Goal: Task Accomplishment & Management: Manage account settings

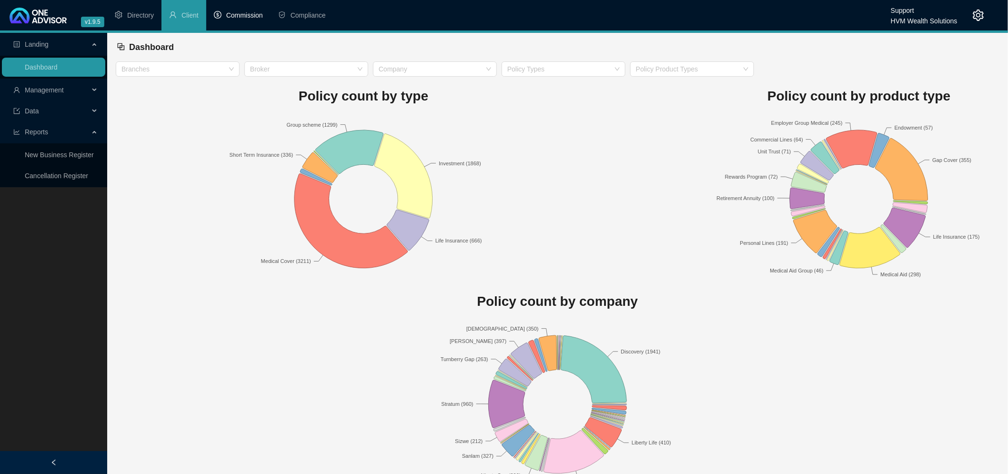
click at [246, 14] on span "Commission" at bounding box center [244, 15] width 37 height 8
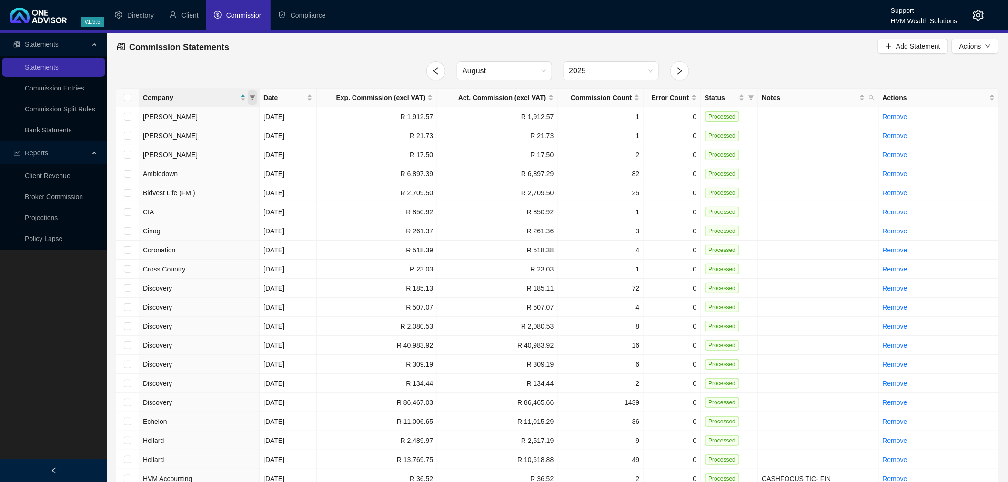
click at [255, 97] on icon "filter" at bounding box center [253, 98] width 6 height 6
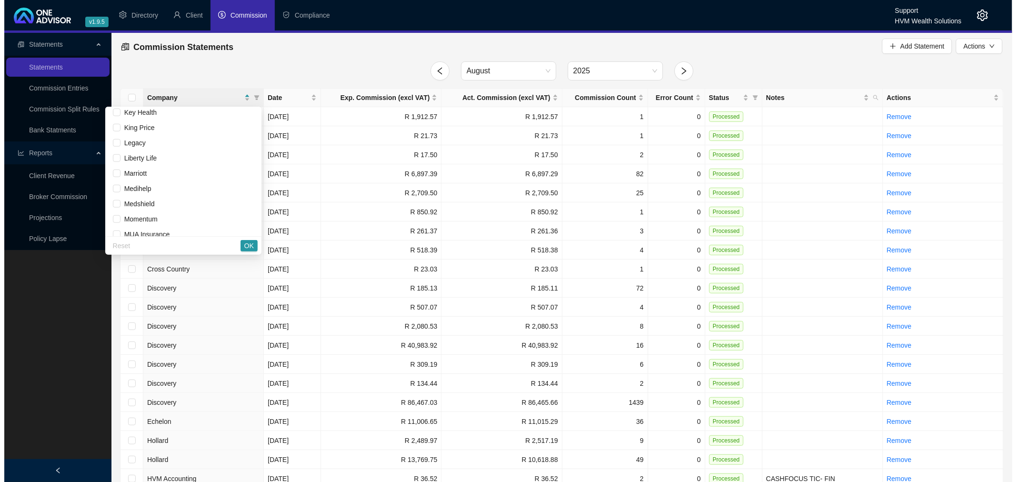
scroll to position [423, 0]
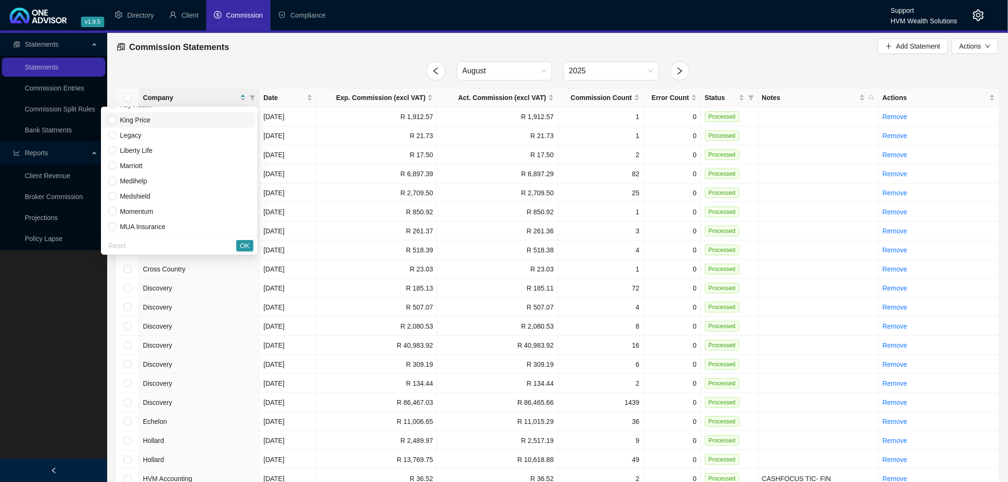
click at [126, 120] on span "King Price" at bounding box center [133, 120] width 34 height 8
checkbox input "true"
click at [243, 243] on span "OK" at bounding box center [245, 245] width 10 height 10
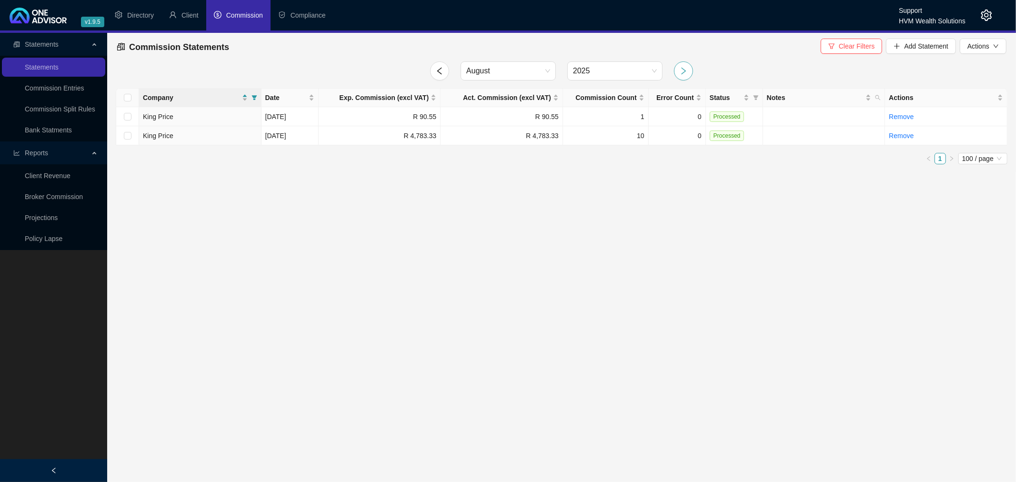
click at [680, 68] on icon "right" at bounding box center [683, 71] width 9 height 9
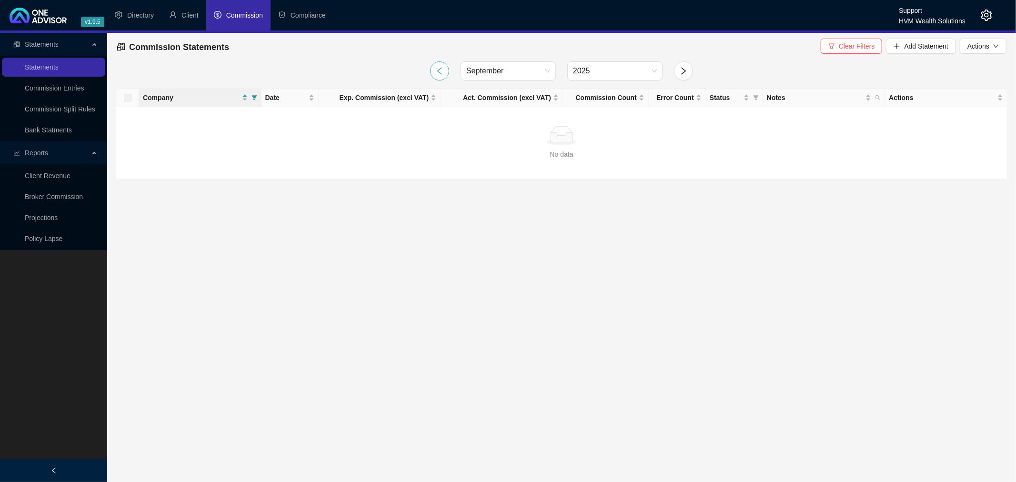
click at [441, 68] on icon "left" at bounding box center [439, 70] width 5 height 7
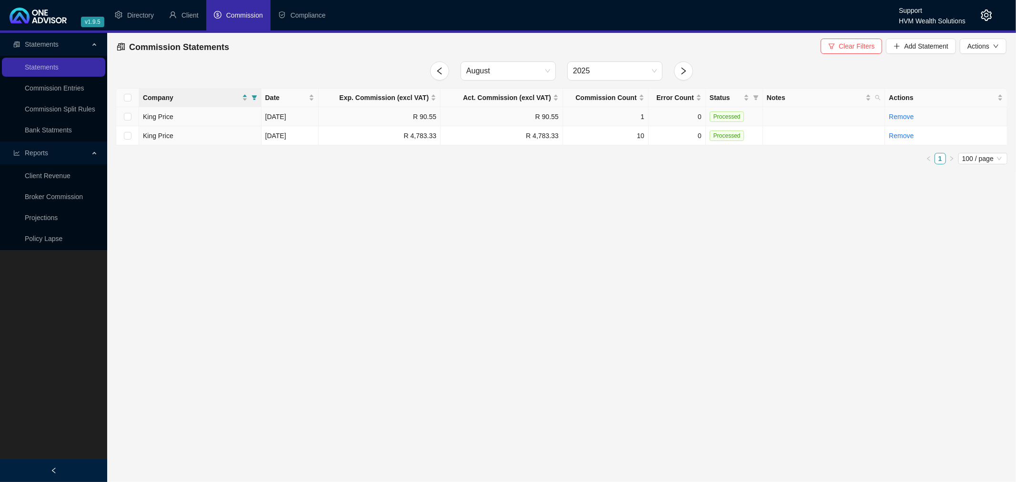
click at [393, 115] on td "R 90.55" at bounding box center [380, 116] width 122 height 19
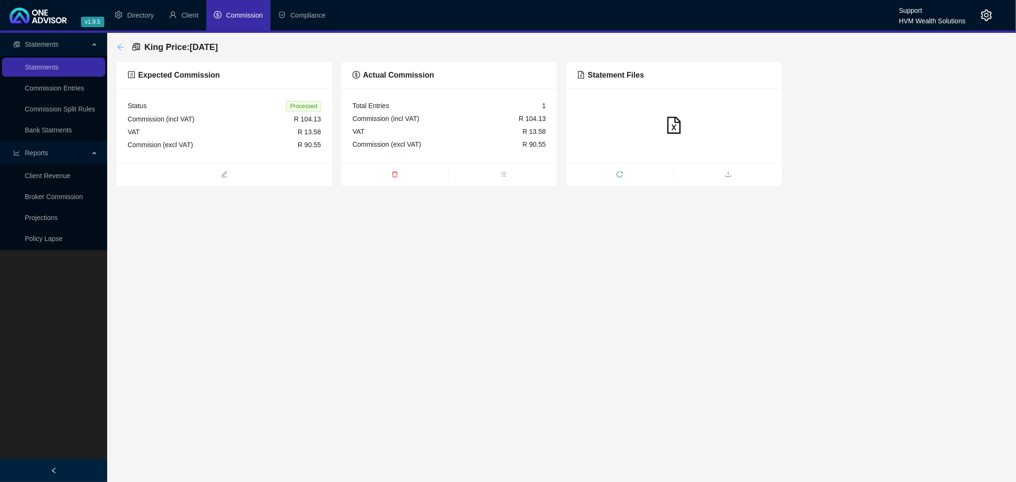
click at [122, 44] on icon "arrow-left" at bounding box center [121, 47] width 8 height 8
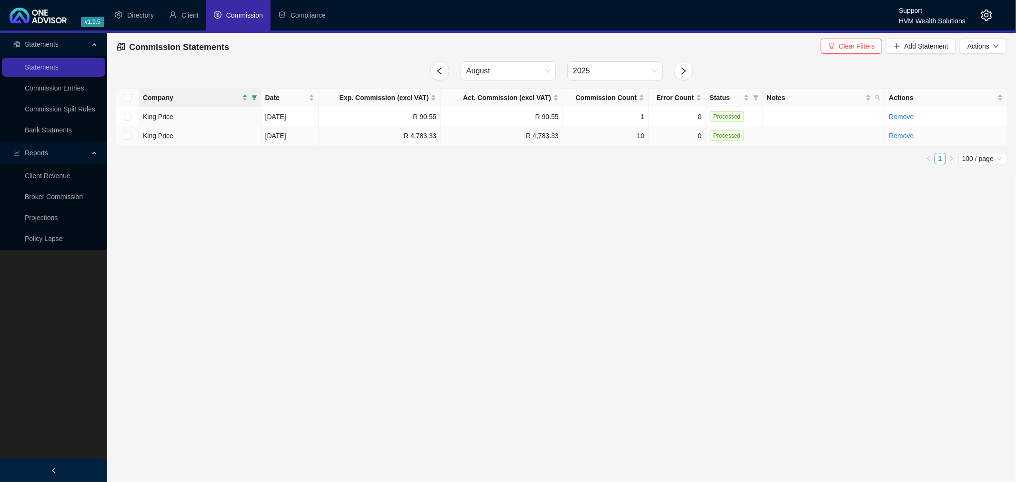
click at [599, 133] on td "10" at bounding box center [606, 135] width 86 height 19
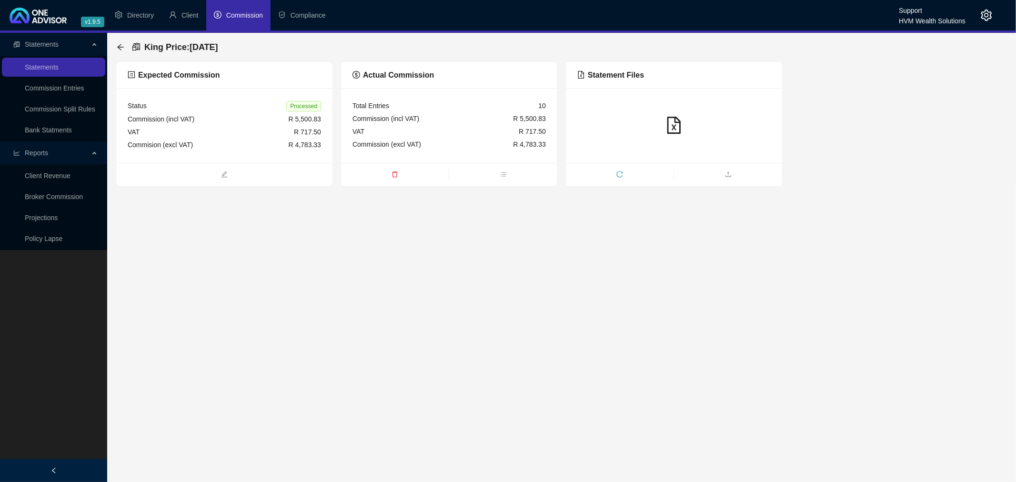
click at [631, 104] on div at bounding box center [674, 125] width 216 height 75
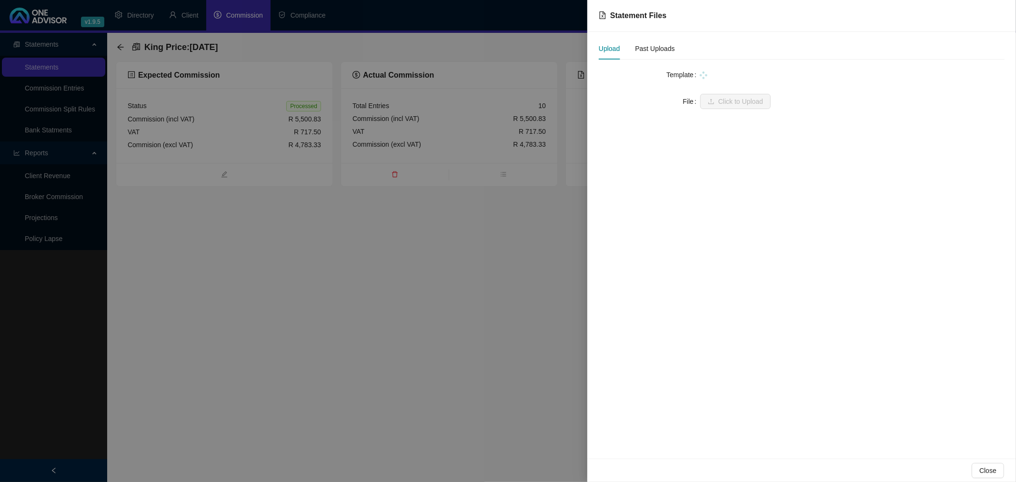
click at [489, 110] on div at bounding box center [508, 241] width 1016 height 482
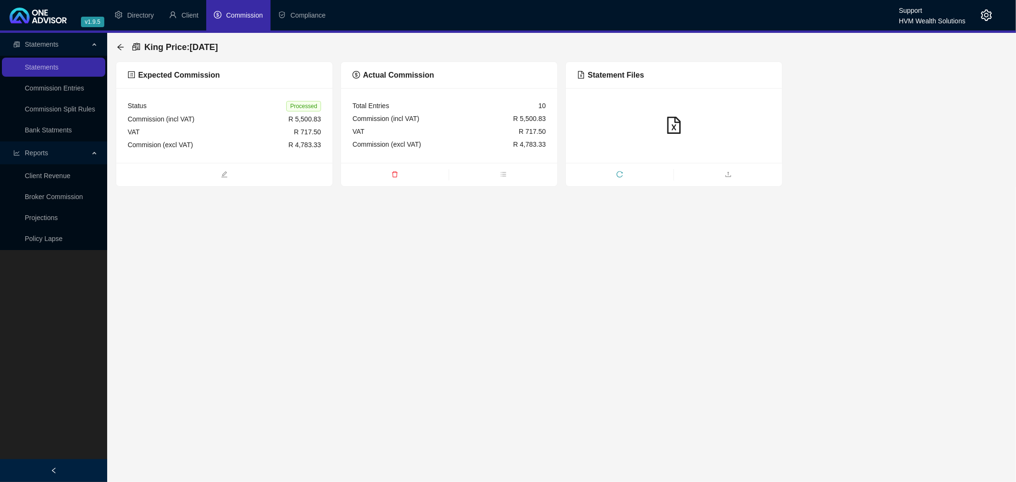
click at [489, 110] on div "Total Entries 10" at bounding box center [448, 106] width 193 height 13
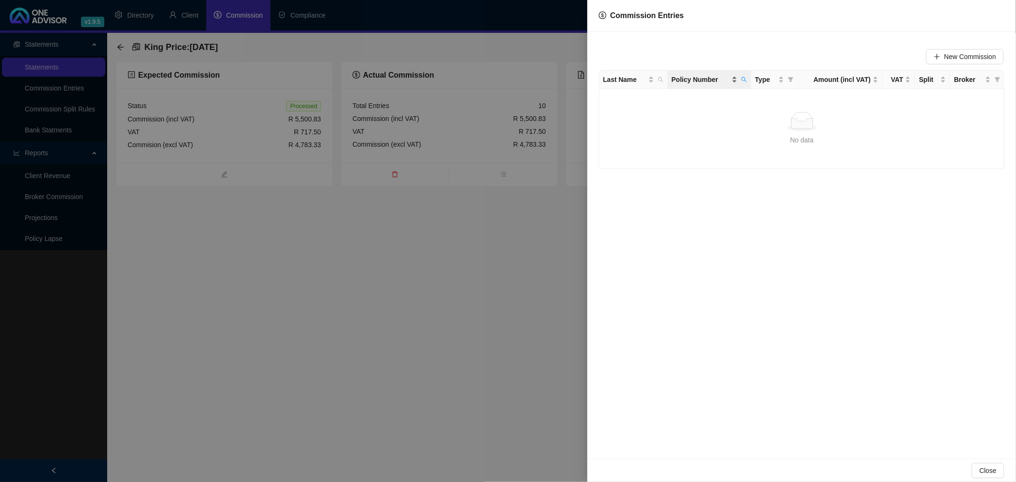
click at [701, 80] on span "Policy Number" at bounding box center [700, 79] width 58 height 10
click at [744, 78] on icon "search" at bounding box center [743, 79] width 5 height 5
click at [724, 113] on span "Reset" at bounding box center [724, 117] width 18 height 10
click at [672, 116] on span "Search" at bounding box center [681, 117] width 21 height 10
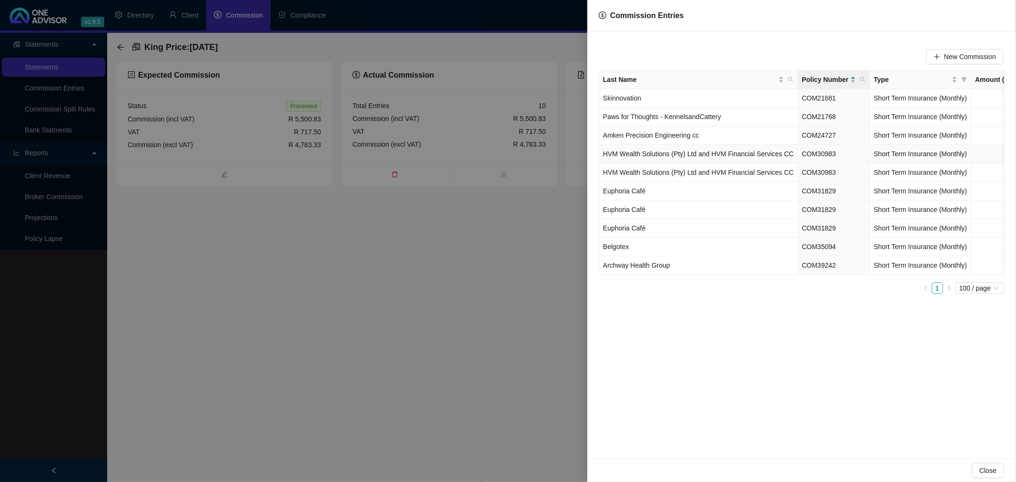
click at [900, 145] on td "Short Term Insurance (Monthly)" at bounding box center [920, 154] width 101 height 19
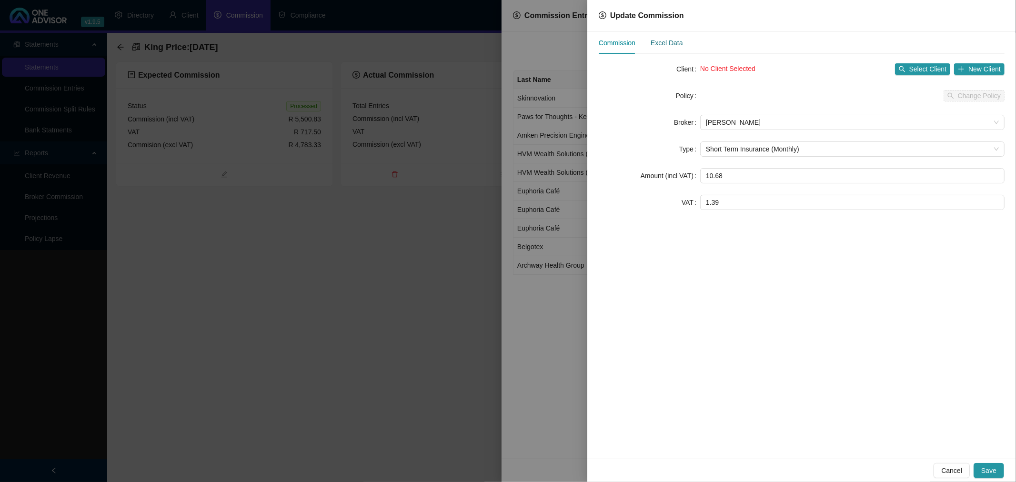
click at [668, 43] on div "Excel Data" at bounding box center [667, 43] width 32 height 10
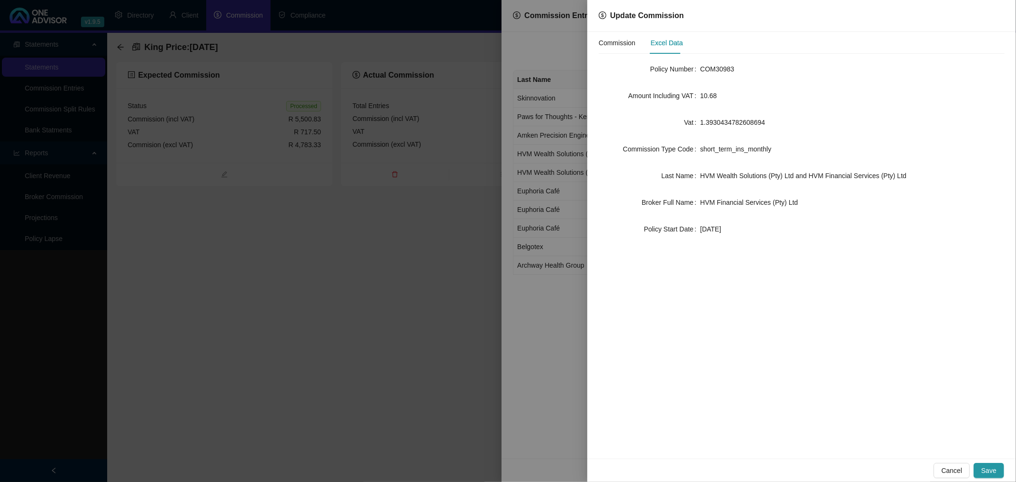
click at [413, 251] on div at bounding box center [508, 241] width 1016 height 482
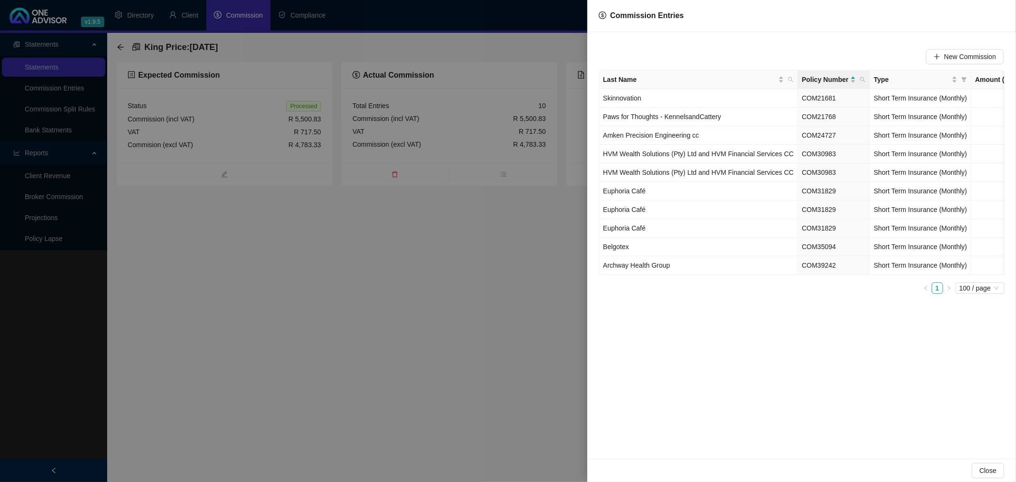
click at [363, 241] on div at bounding box center [508, 241] width 1016 height 482
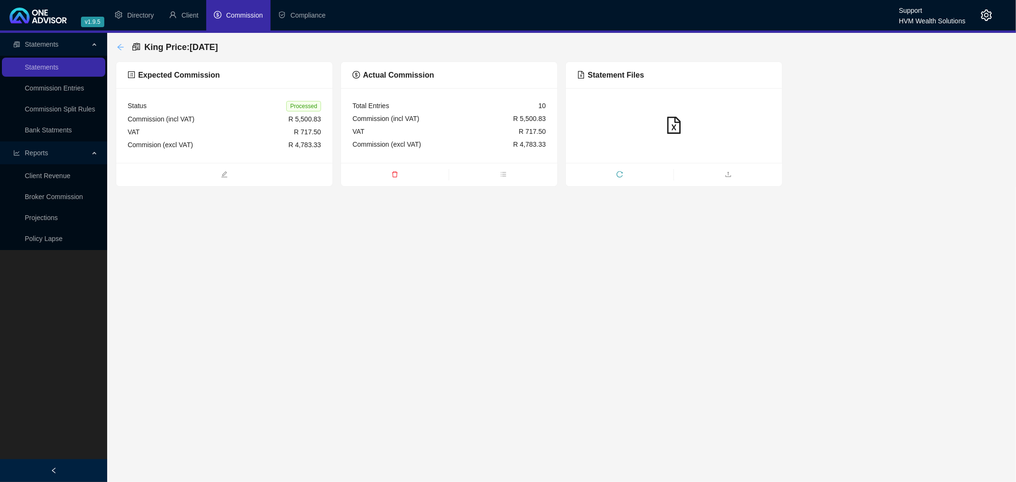
click at [117, 49] on icon "arrow-left" at bounding box center [121, 47] width 8 height 8
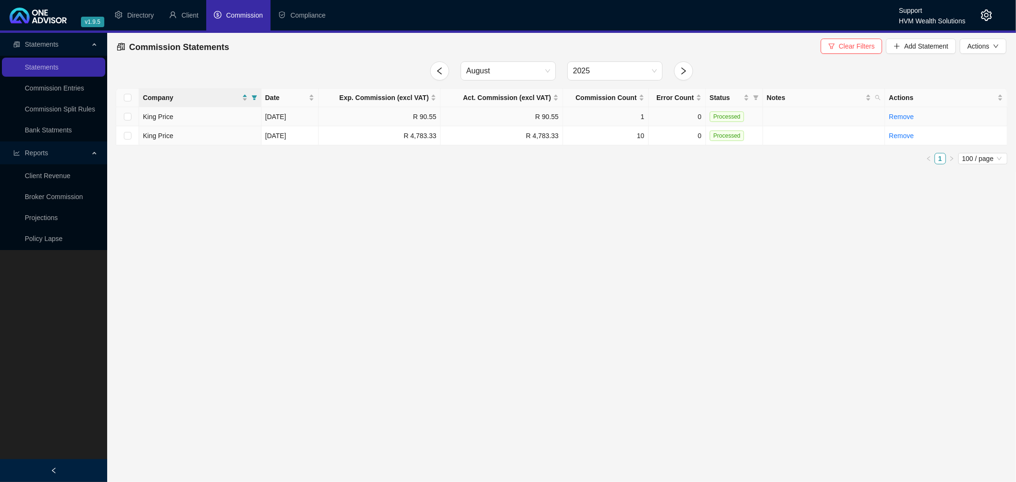
click at [480, 120] on td "R 90.55" at bounding box center [502, 116] width 122 height 19
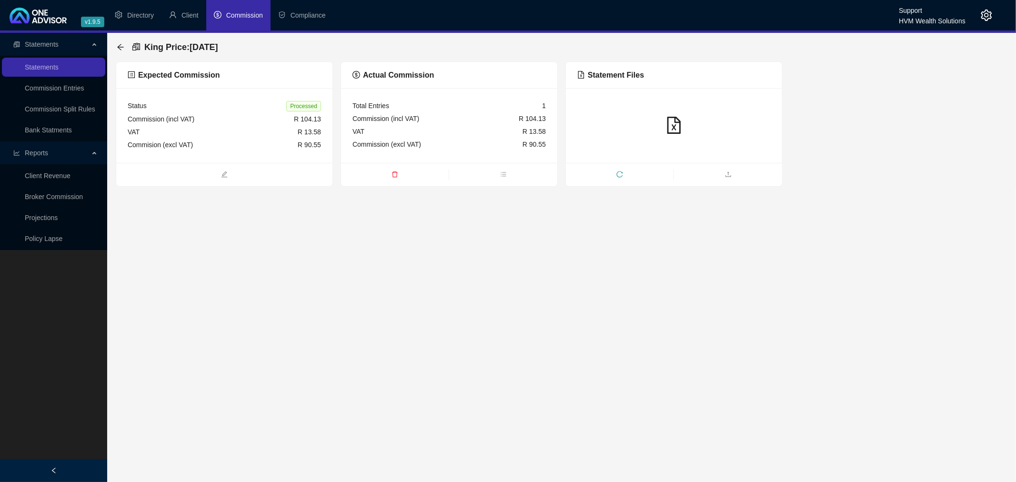
click at [484, 124] on div "Commission (incl VAT) R 104.13" at bounding box center [448, 118] width 193 height 13
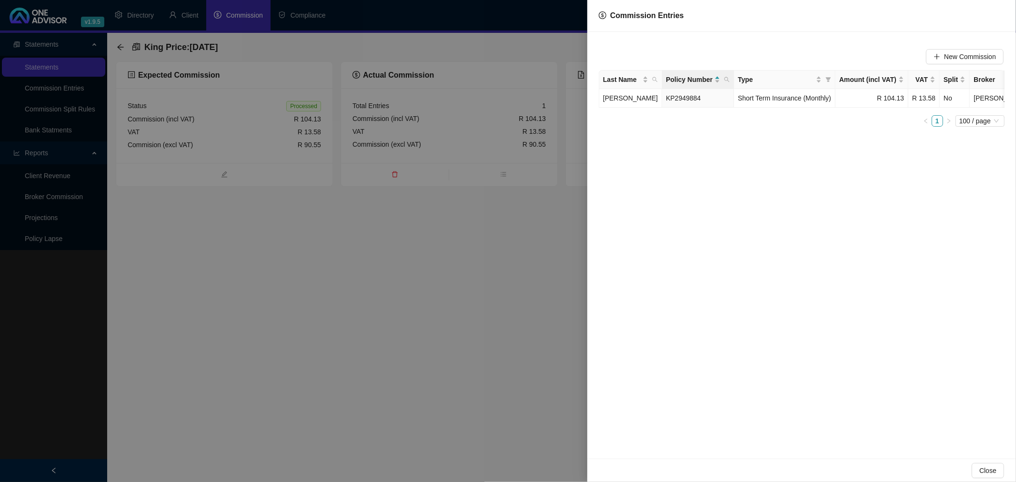
click at [474, 217] on div at bounding box center [508, 241] width 1016 height 482
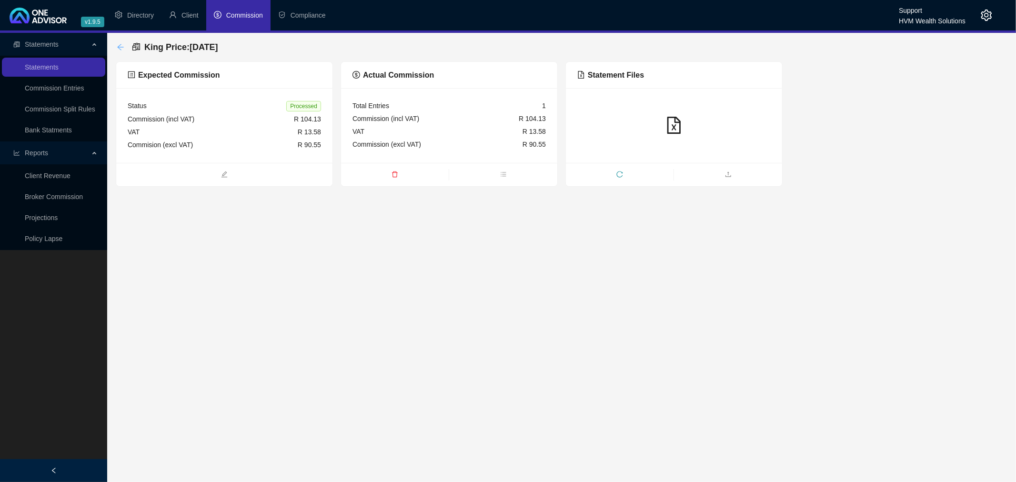
click at [119, 46] on icon "arrow-left" at bounding box center [121, 47] width 8 height 8
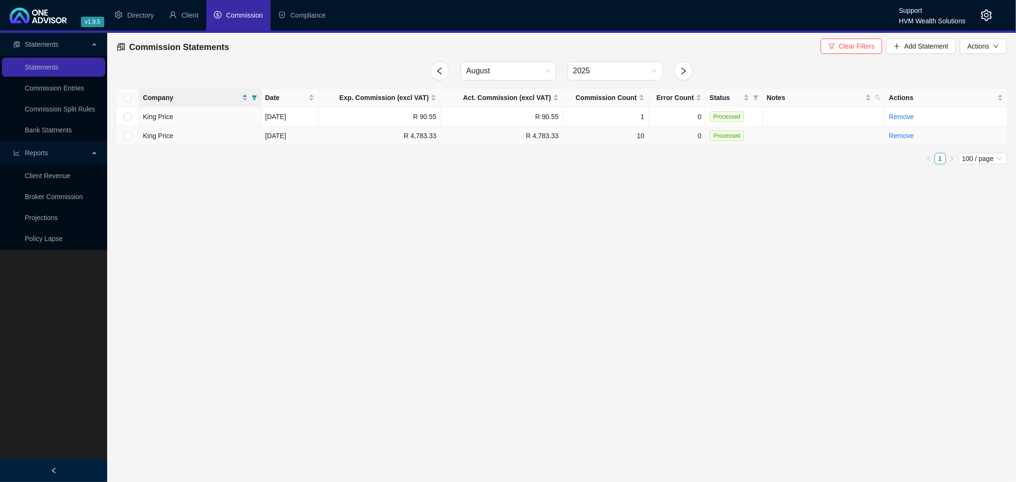
click at [472, 137] on td "R 4,783.33" at bounding box center [502, 135] width 122 height 19
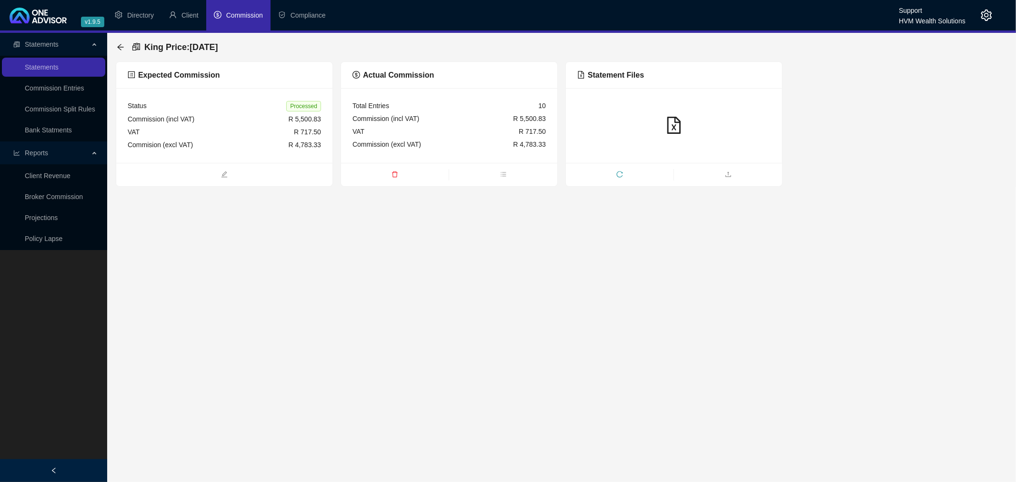
click at [615, 99] on div at bounding box center [674, 125] width 216 height 75
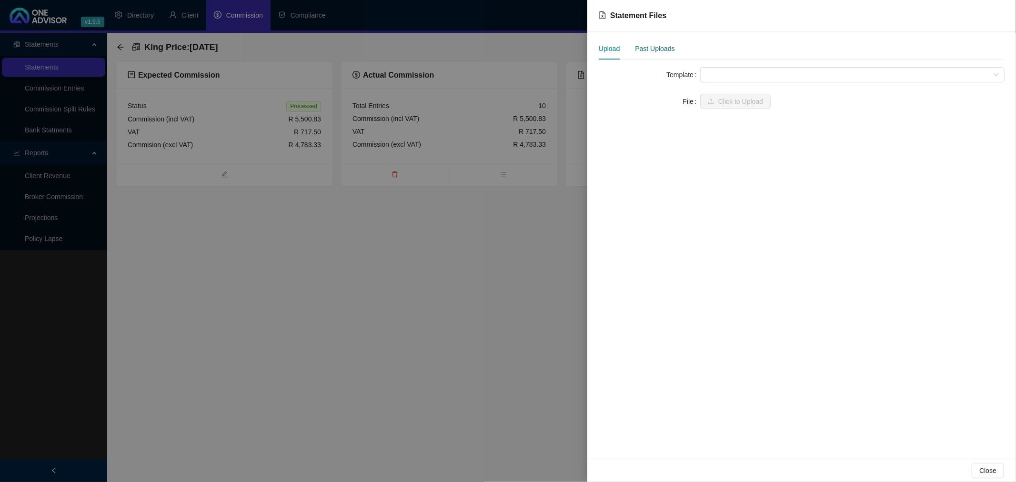
click at [662, 46] on div "Past Uploads" at bounding box center [655, 48] width 40 height 10
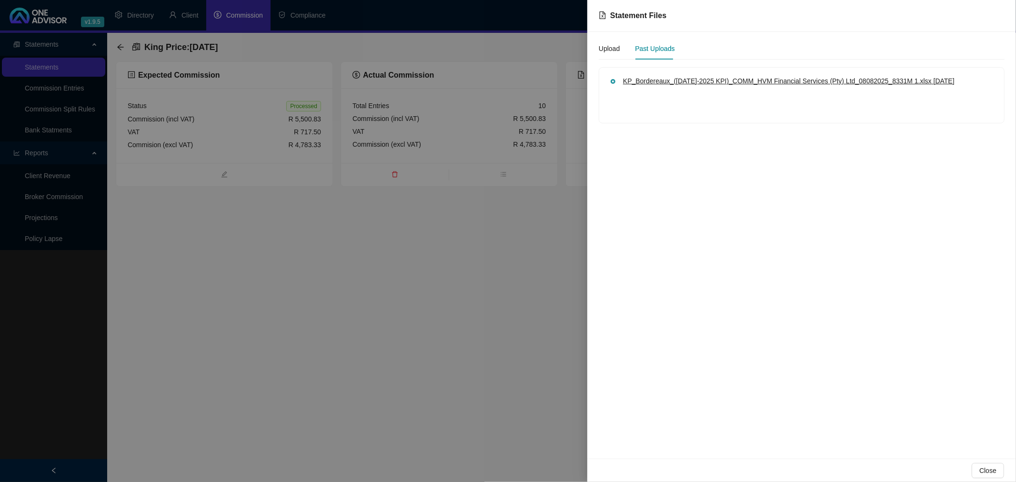
click at [646, 81] on span "KP_Bordereaux_([DATE]-2025 KPI)_COMM_HVM Financial Services (Pty) Ltd_08082025_…" at bounding box center [777, 81] width 309 height 8
click at [394, 275] on div at bounding box center [508, 241] width 1016 height 482
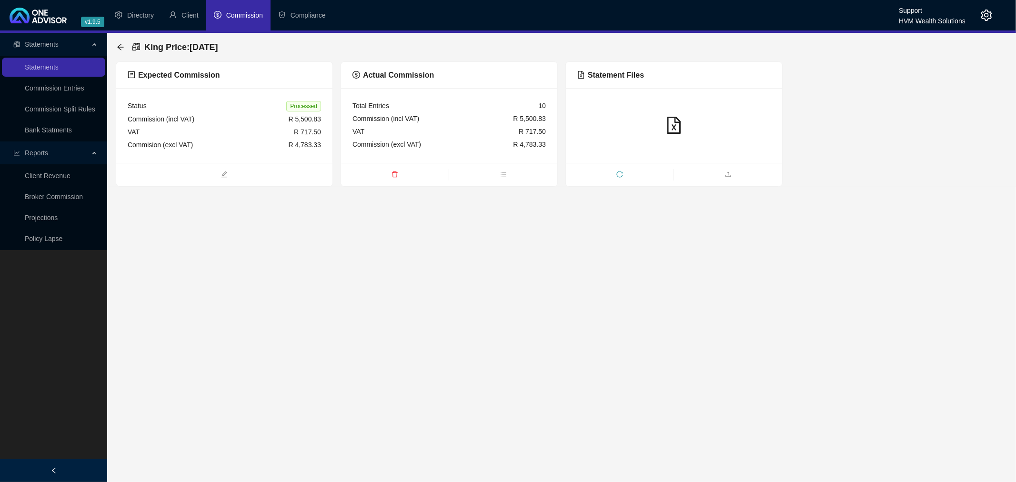
click at [116, 44] on div "King Price : [DATE]" at bounding box center [562, 47] width 892 height 29
click at [120, 46] on icon "arrow-left" at bounding box center [121, 47] width 8 height 8
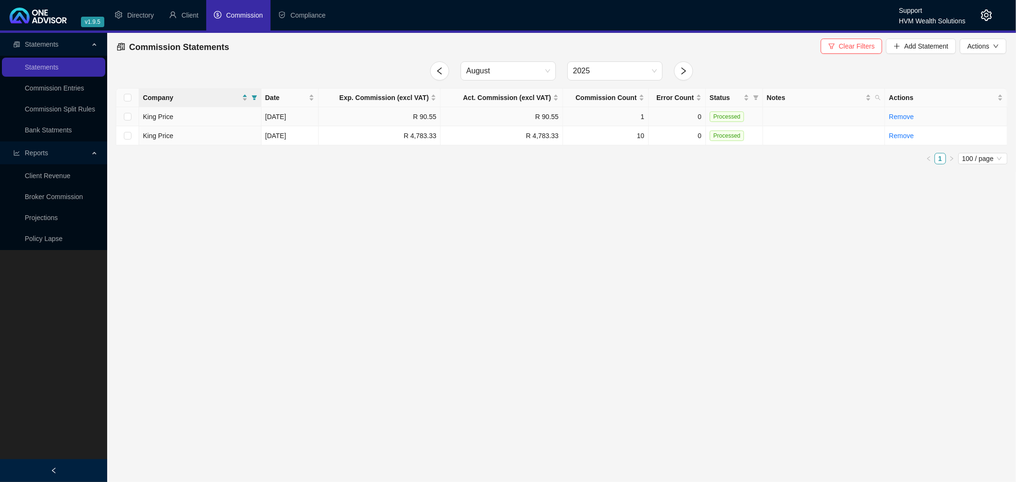
click at [522, 117] on td "R 90.55" at bounding box center [502, 116] width 122 height 19
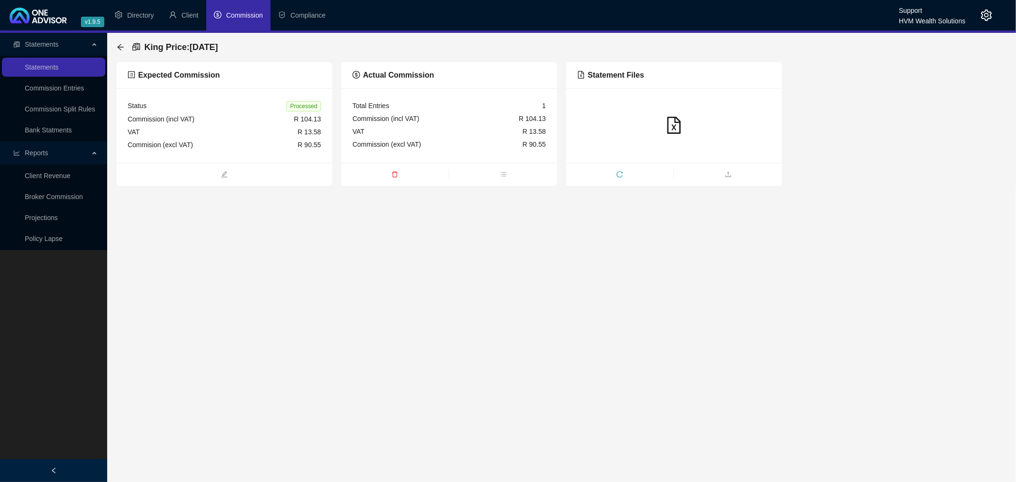
click at [625, 106] on div at bounding box center [674, 125] width 216 height 75
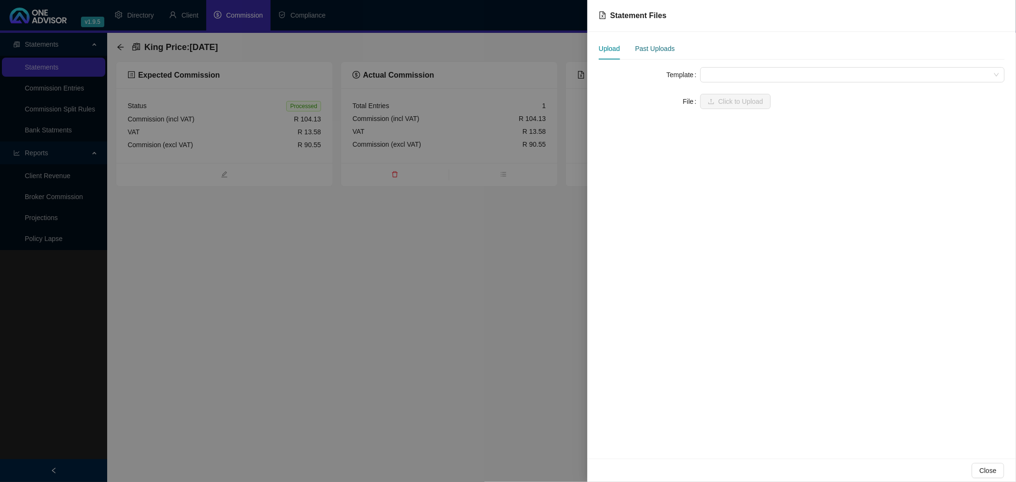
click at [665, 48] on div "Past Uploads" at bounding box center [655, 48] width 40 height 10
click at [659, 81] on span "Brokers Commission Statement.xlsx" at bounding box center [676, 81] width 107 height 8
click at [398, 335] on div at bounding box center [508, 241] width 1016 height 482
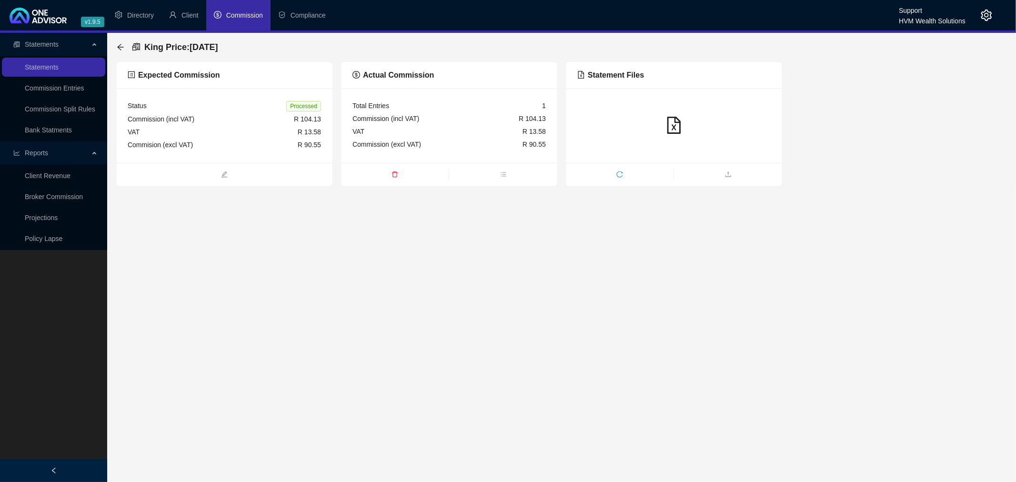
click at [427, 113] on div "Commission (incl VAT) R 104.13" at bounding box center [448, 118] width 193 height 13
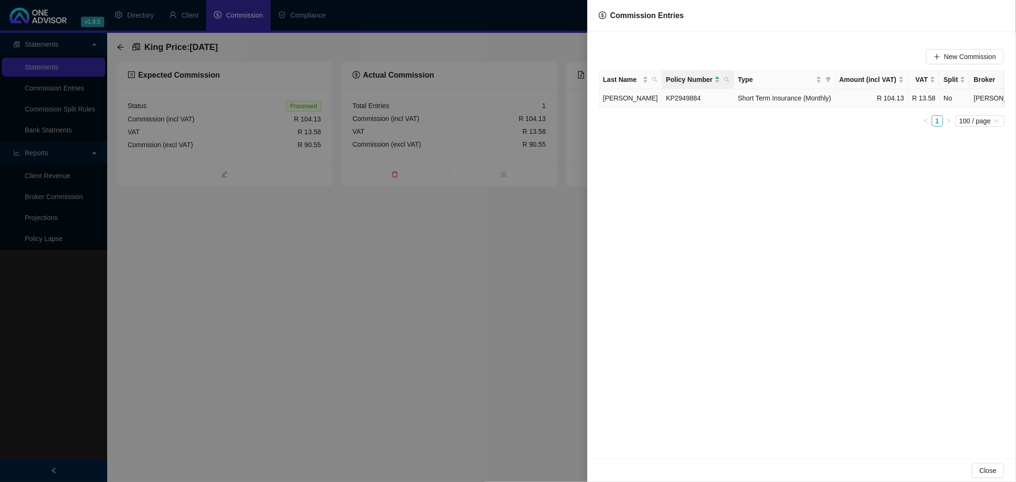
click at [803, 97] on span "Short Term Insurance (Monthly)" at bounding box center [784, 98] width 93 height 8
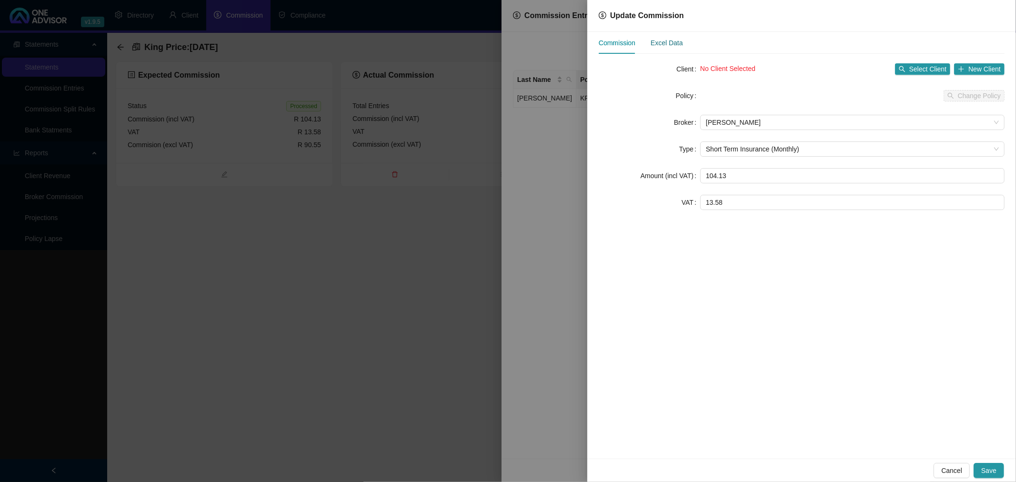
click at [667, 42] on div "Excel Data" at bounding box center [667, 43] width 32 height 10
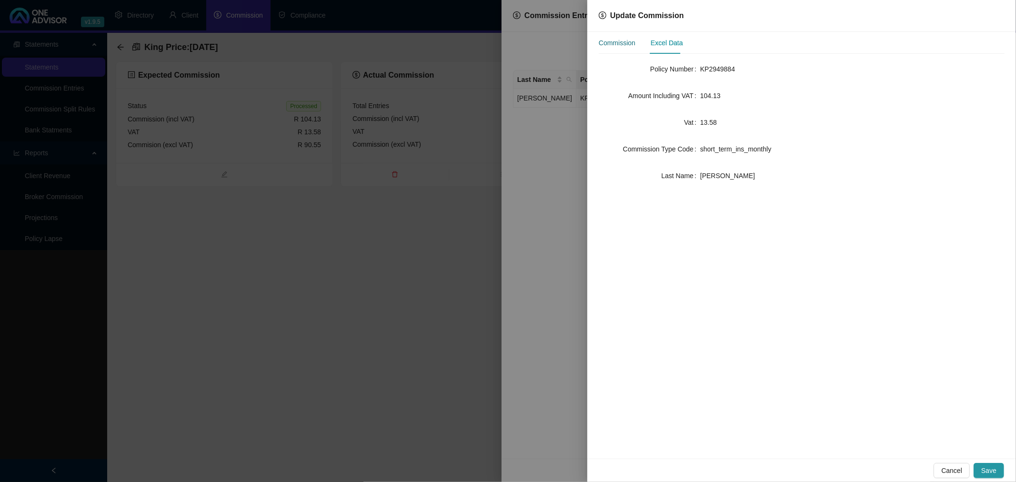
click at [612, 40] on div "Commission" at bounding box center [617, 43] width 37 height 10
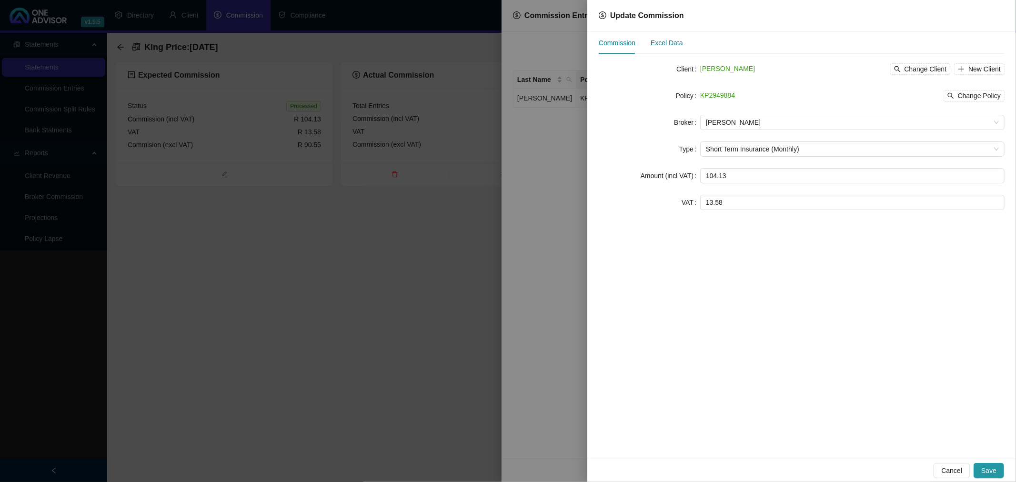
click at [675, 41] on div "Excel Data" at bounding box center [667, 43] width 32 height 10
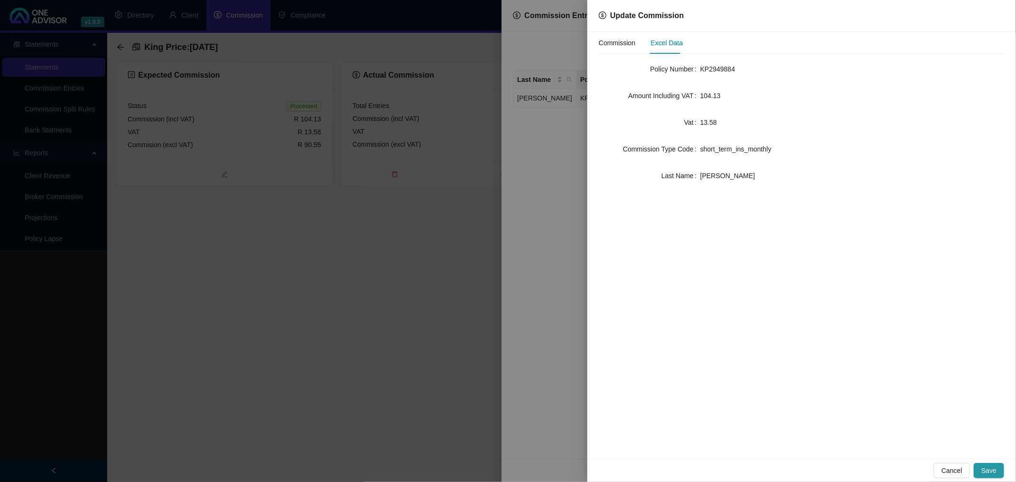
click at [332, 305] on div at bounding box center [508, 241] width 1016 height 482
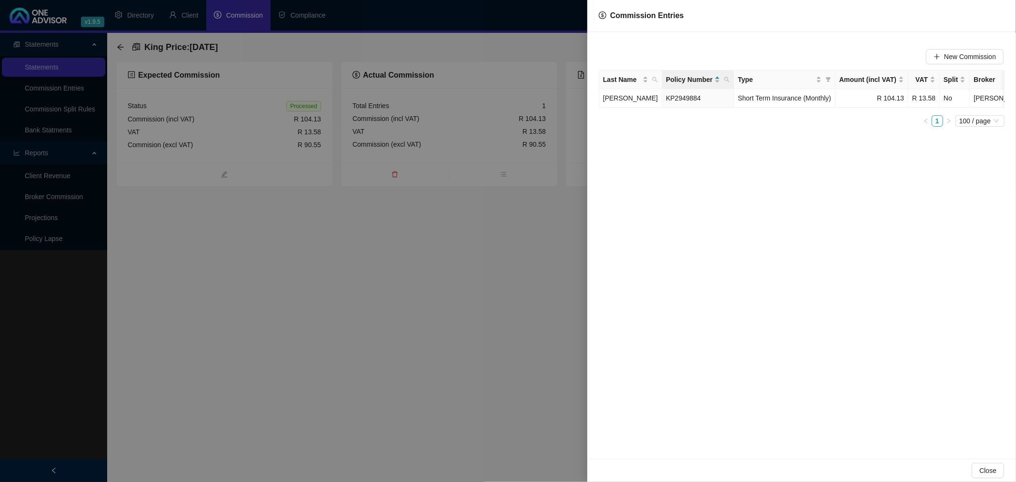
click at [286, 312] on div at bounding box center [508, 241] width 1016 height 482
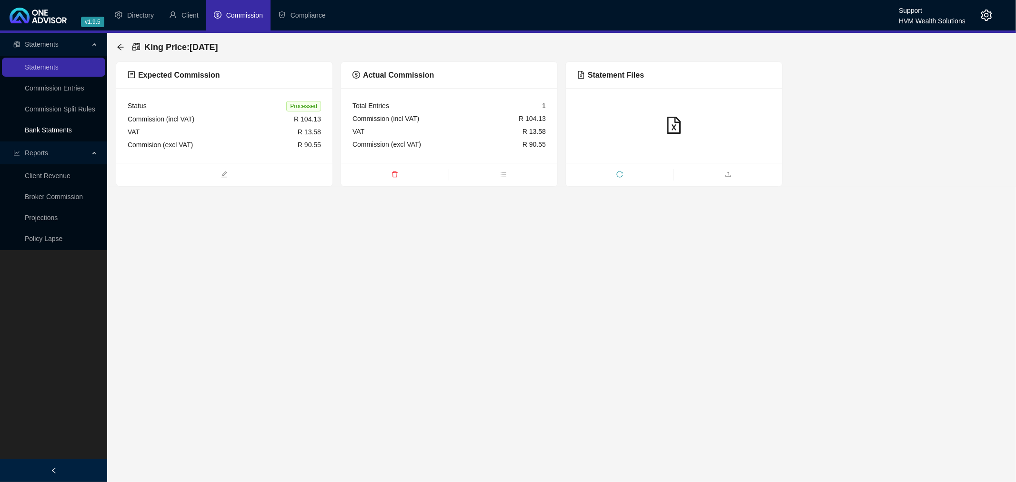
click at [58, 129] on link "Bank Statments" at bounding box center [48, 130] width 47 height 8
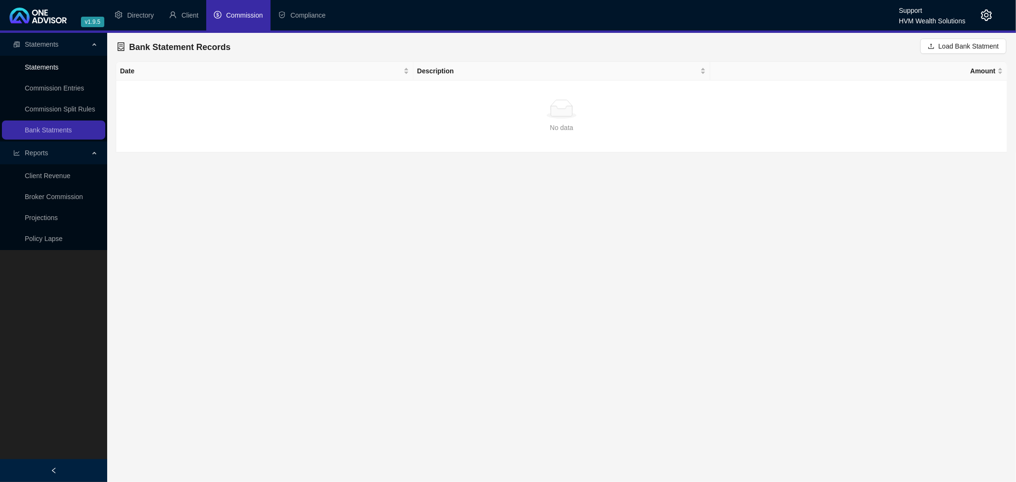
click at [44, 65] on link "Statements" at bounding box center [42, 67] width 34 height 8
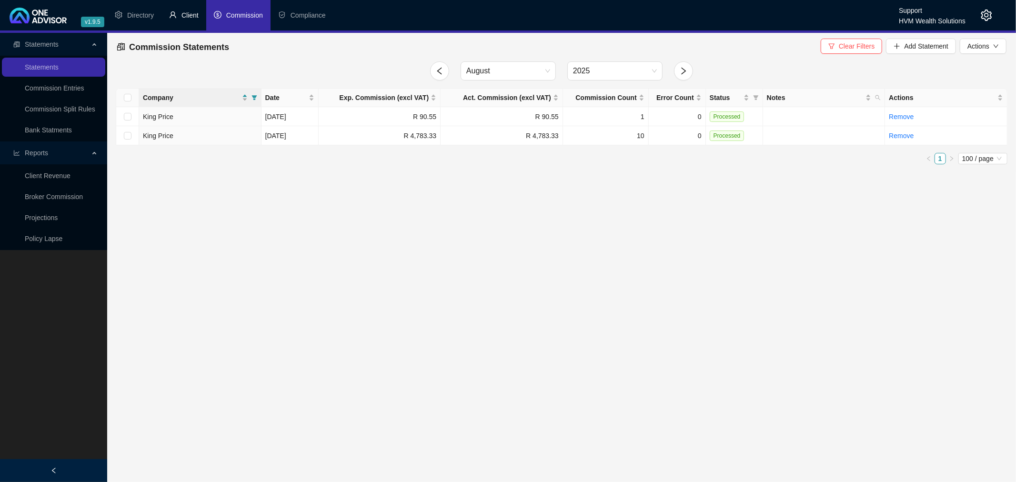
click at [190, 12] on span "Client" at bounding box center [189, 15] width 17 height 8
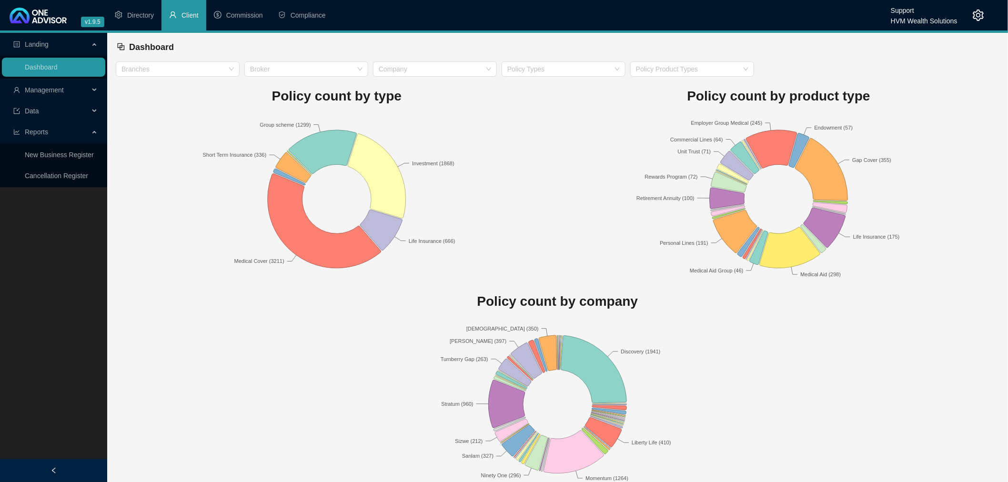
click at [55, 88] on span "Management" at bounding box center [44, 90] width 39 height 8
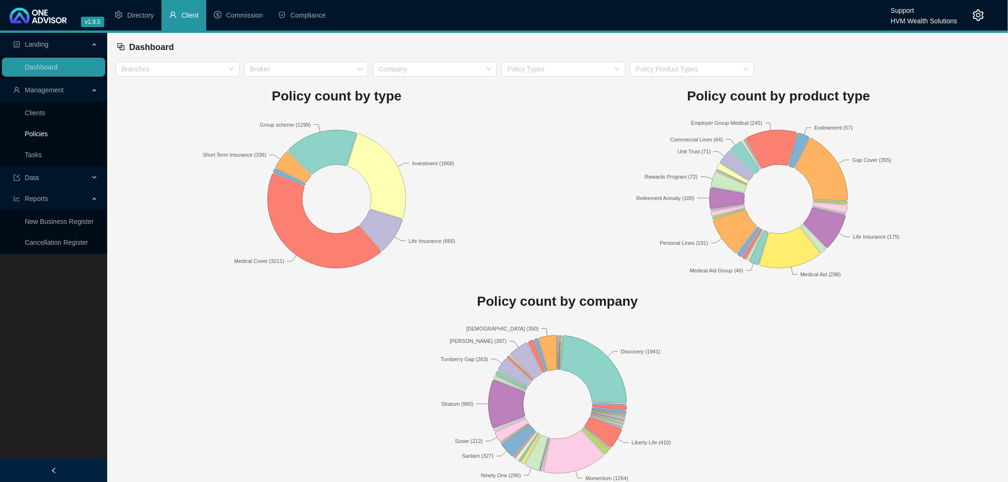
click at [40, 134] on link "Policies" at bounding box center [36, 134] width 23 height 8
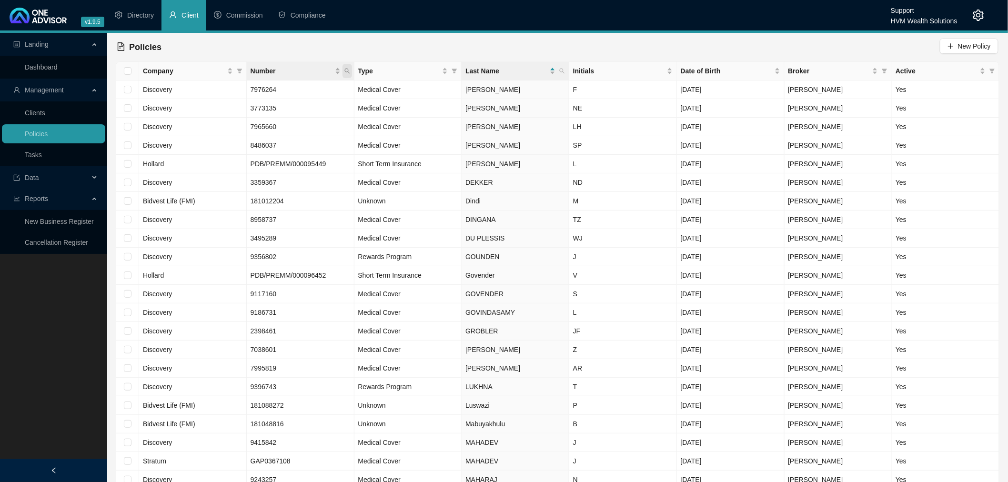
click at [345, 70] on icon "search" at bounding box center [347, 71] width 6 height 6
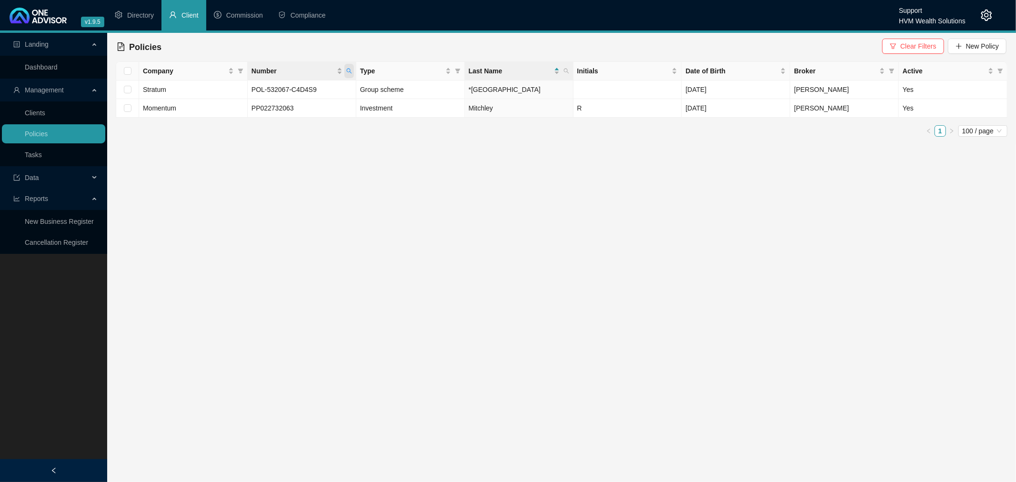
click at [350, 70] on icon "search" at bounding box center [349, 71] width 6 height 6
drag, startPoint x: 318, startPoint y: 89, endPoint x: 248, endPoint y: 87, distance: 70.0
click at [248, 87] on body "v1.9.5 Support HVM Wealth Solutions Directory Client Commission Compliance Land…" at bounding box center [508, 241] width 1016 height 482
type input "kpc"
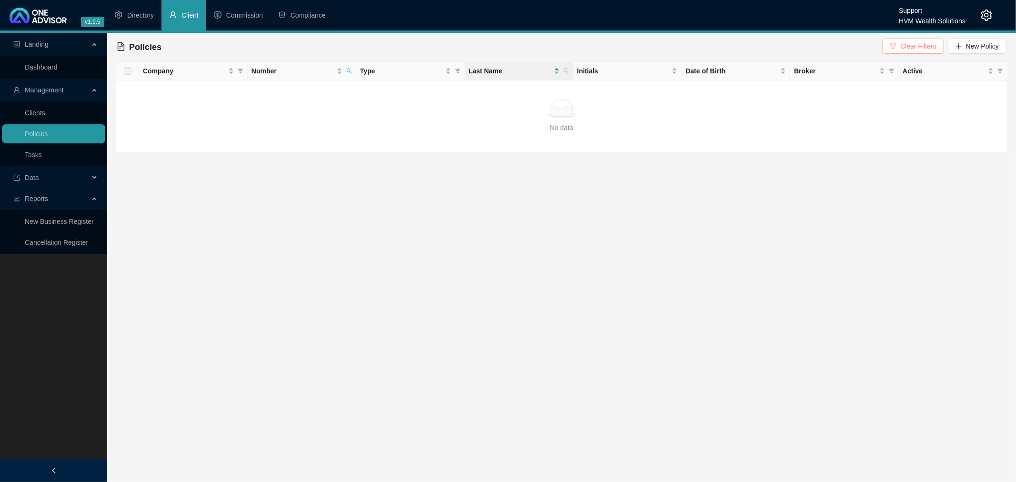
click at [902, 46] on span "Clear Filters" at bounding box center [918, 46] width 36 height 10
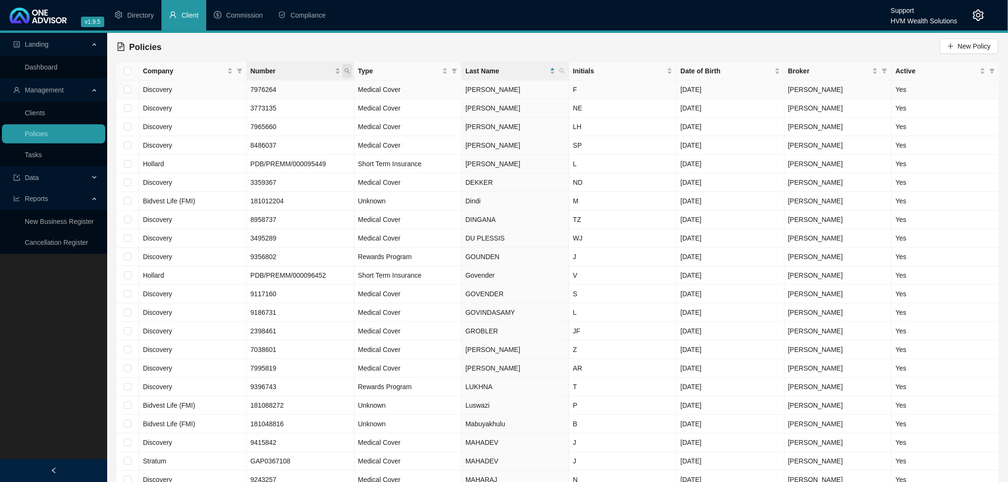
click at [348, 68] on icon "search" at bounding box center [347, 71] width 6 height 6
click at [262, 88] on input "text" at bounding box center [303, 91] width 90 height 15
type input "KPC"
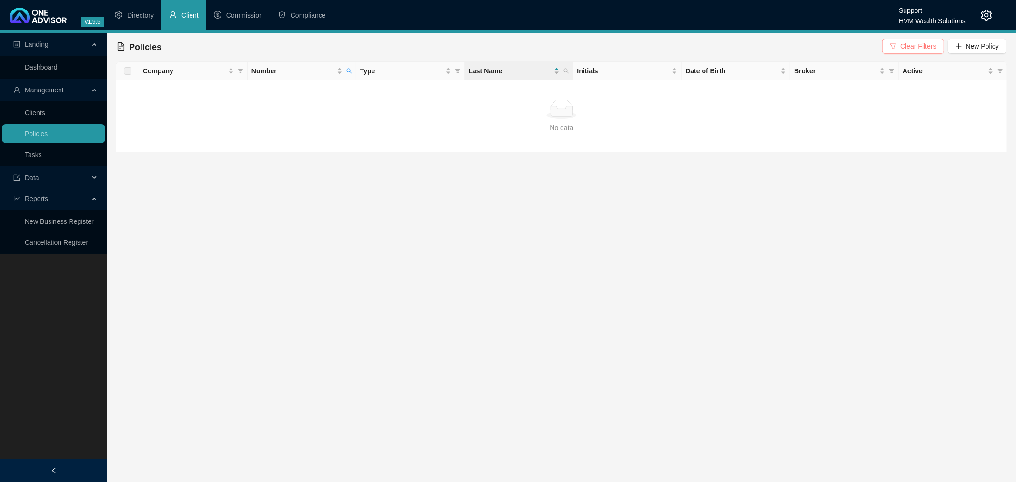
click at [910, 45] on span "Clear Filters" at bounding box center [918, 46] width 36 height 10
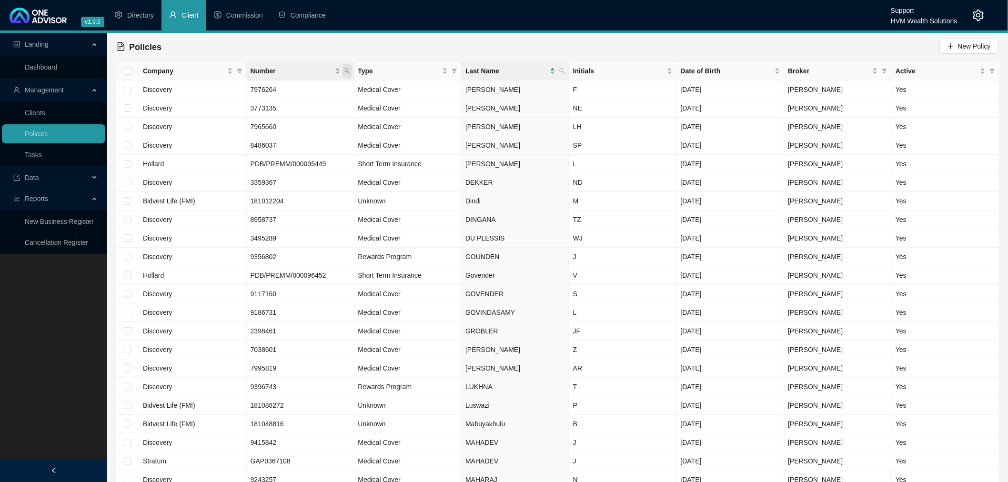
click at [346, 70] on icon "search" at bounding box center [347, 71] width 6 height 6
click at [315, 90] on input "text" at bounding box center [303, 91] width 90 height 15
type input "1129"
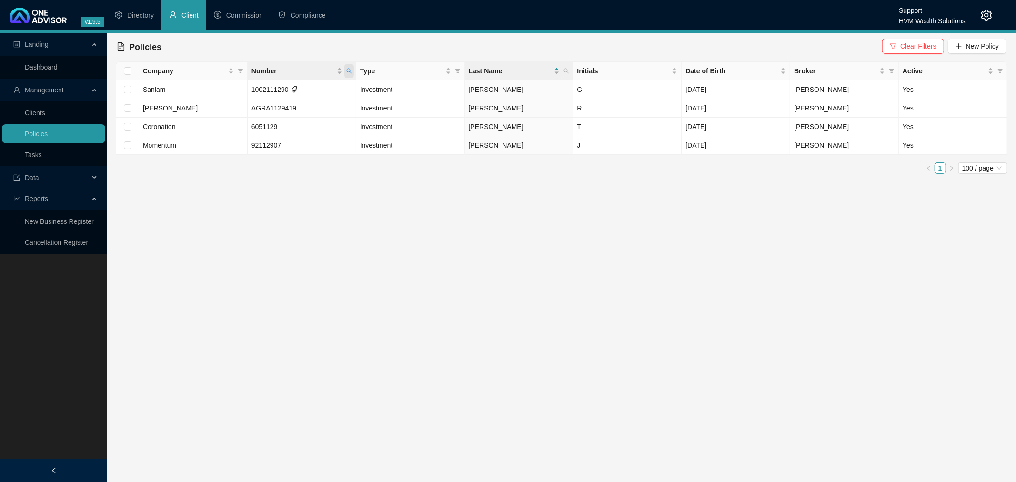
click at [350, 69] on icon "search" at bounding box center [349, 71] width 6 height 6
click at [333, 110] on span "Reset" at bounding box center [329, 108] width 18 height 10
click at [280, 110] on span "Search" at bounding box center [286, 108] width 21 height 10
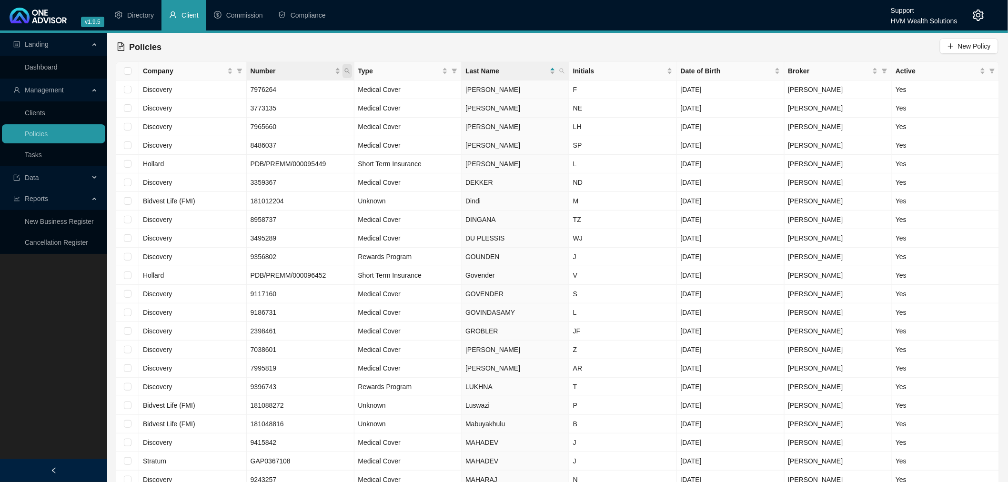
click at [346, 72] on icon "search" at bounding box center [346, 71] width 5 height 5
click at [321, 91] on input "text" at bounding box center [303, 91] width 90 height 15
type input "3206"
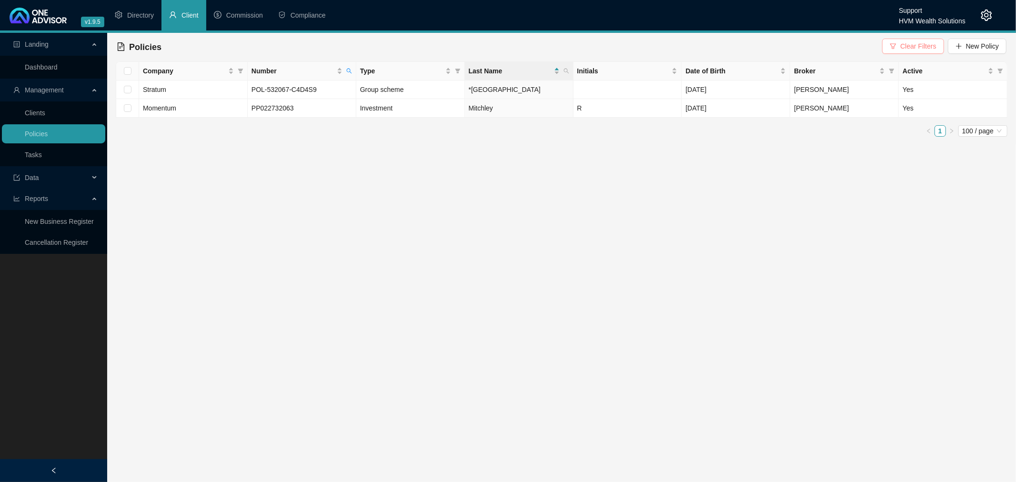
click at [920, 48] on span "Clear Filters" at bounding box center [918, 46] width 36 height 10
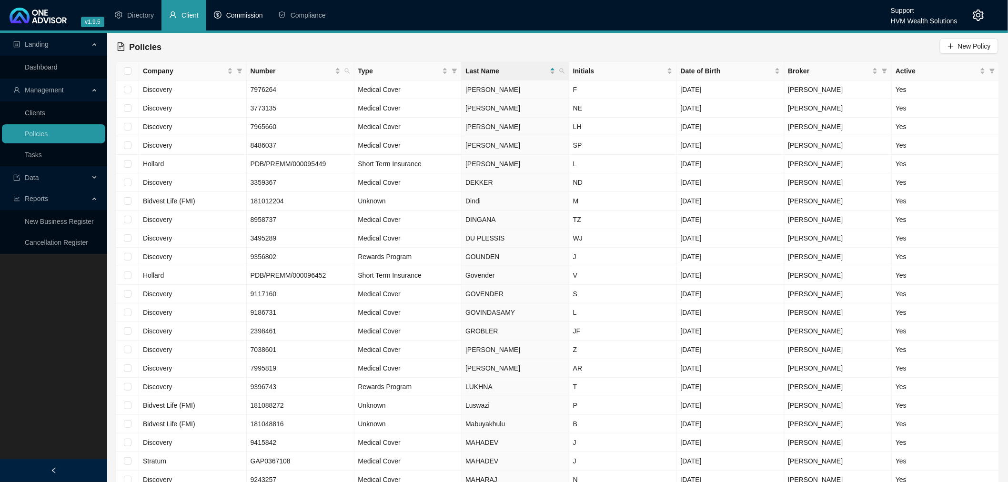
click at [239, 13] on span "Commission" at bounding box center [244, 15] width 37 height 8
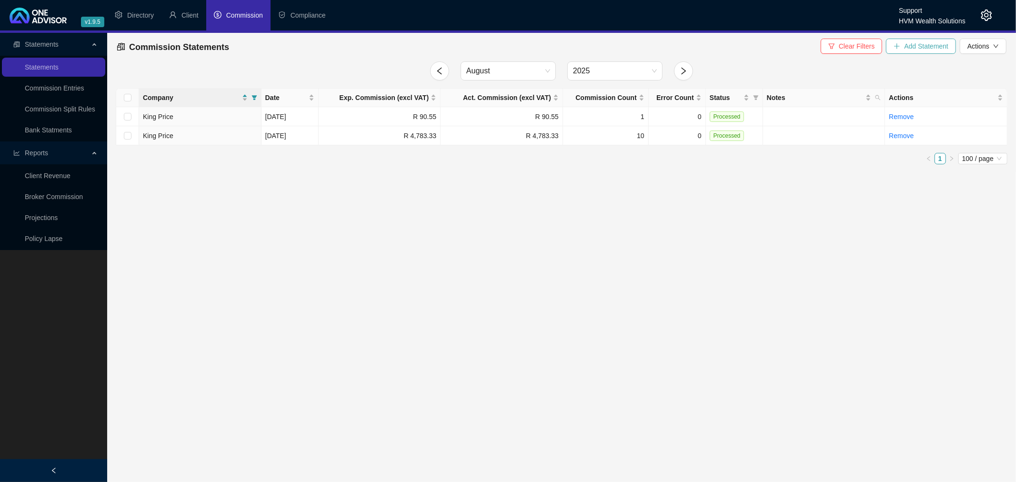
click at [913, 45] on span "Add Statement" at bounding box center [926, 46] width 44 height 10
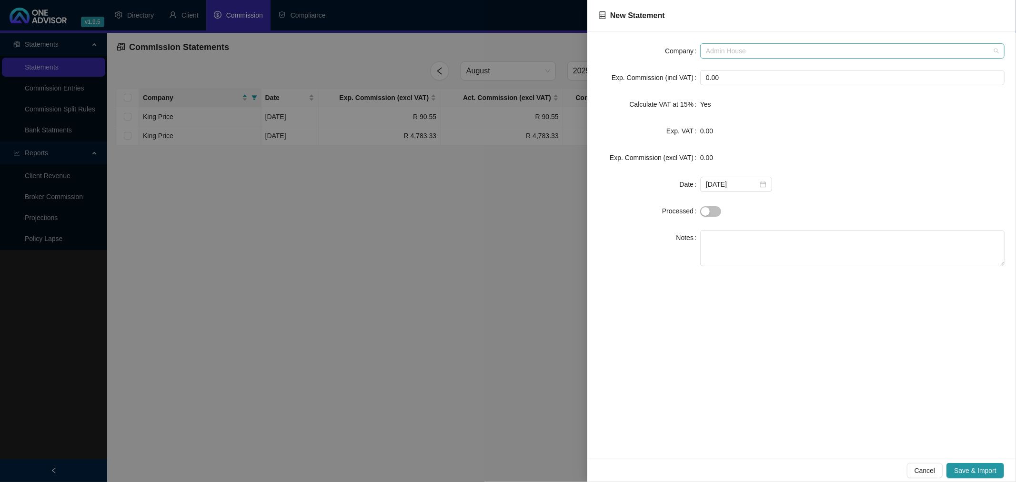
click at [769, 56] on span "Admin House" at bounding box center [852, 51] width 293 height 14
type input "kin"
click at [741, 72] on div "King Price" at bounding box center [852, 70] width 289 height 10
click at [979, 471] on span "Save & Import" at bounding box center [975, 470] width 42 height 10
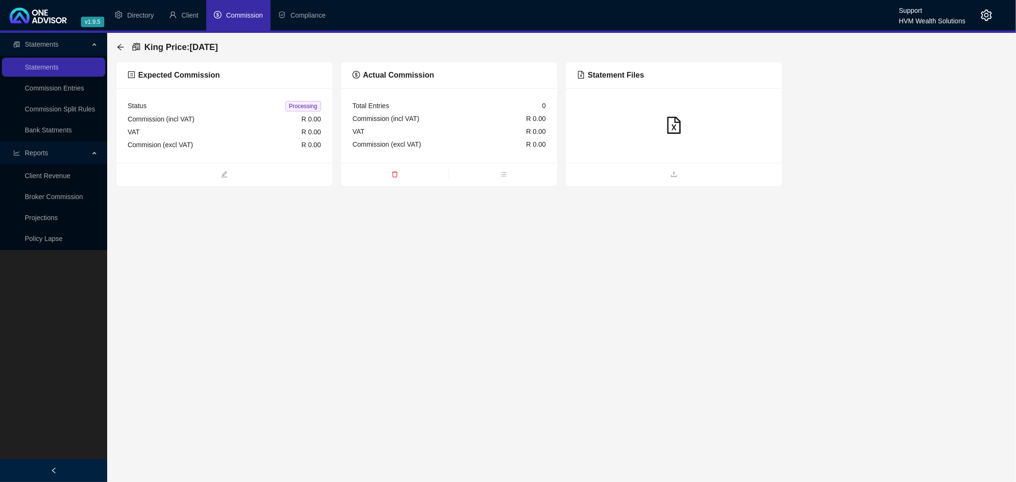
click at [658, 109] on div at bounding box center [674, 125] width 216 height 75
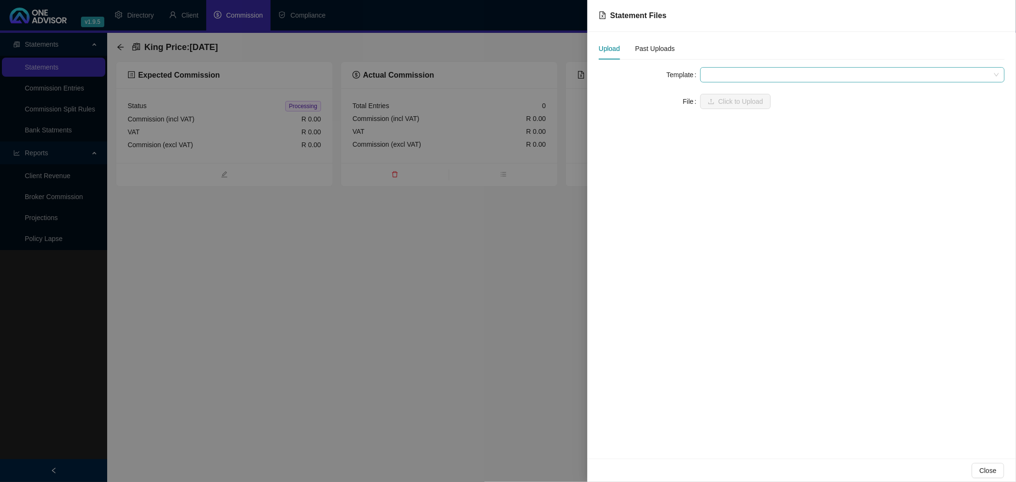
click at [716, 71] on span at bounding box center [852, 75] width 293 height 14
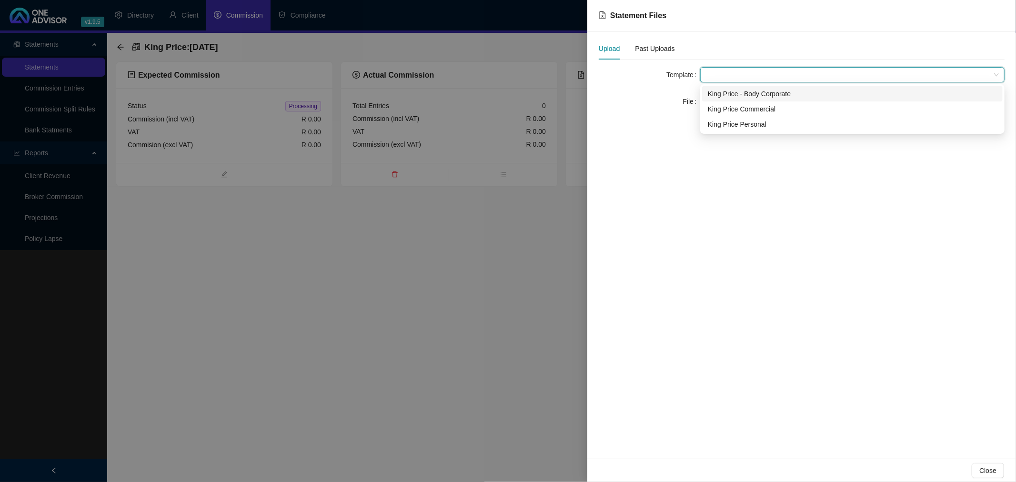
click at [731, 93] on div "King Price - Body Corporate" at bounding box center [852, 94] width 289 height 10
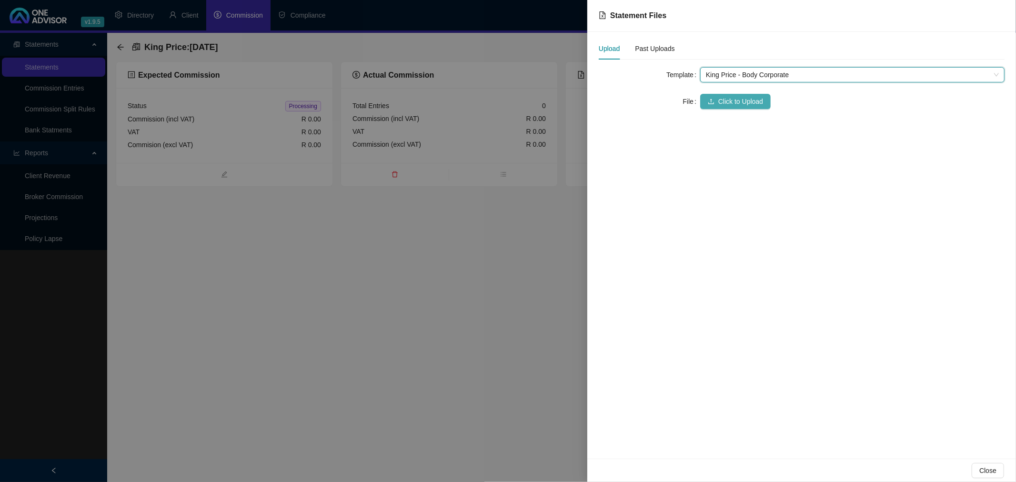
click at [731, 97] on span "Click to Upload" at bounding box center [740, 101] width 45 height 10
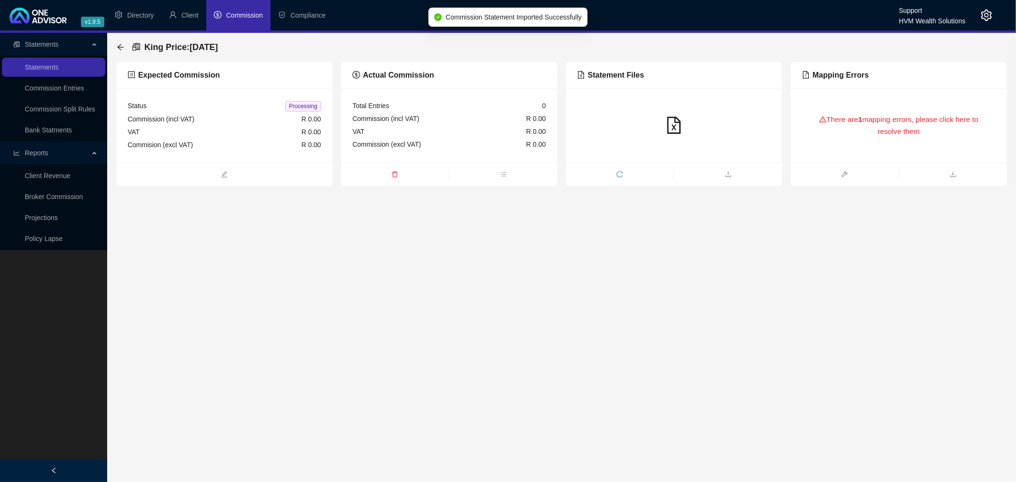
click at [863, 129] on div "There are 1 mapping errors, please click here to resolve them" at bounding box center [898, 125] width 193 height 42
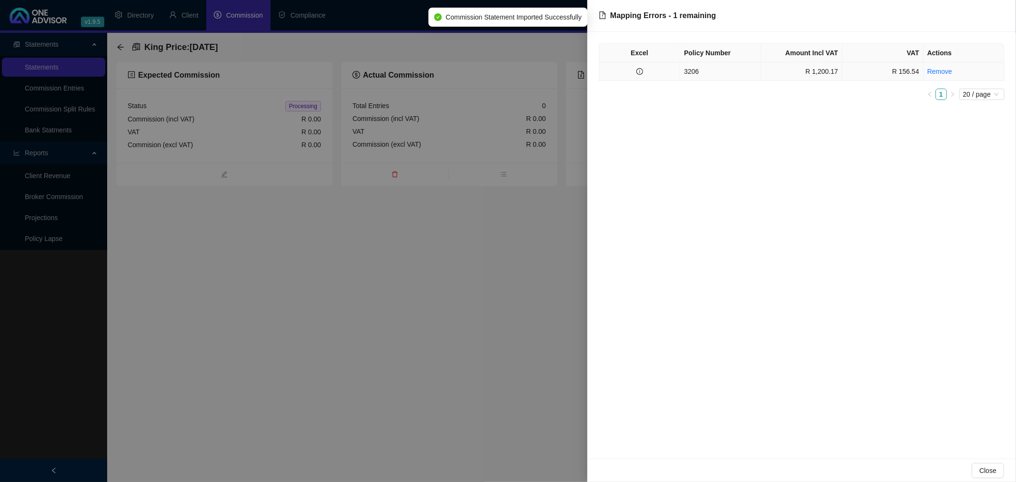
click at [729, 73] on td "3206" at bounding box center [720, 71] width 81 height 19
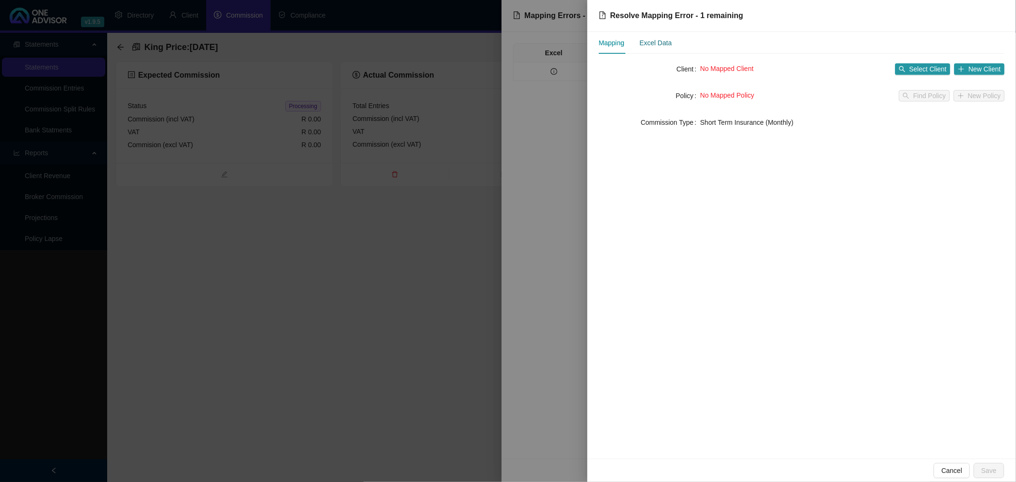
click at [658, 43] on div "Excel Data" at bounding box center [656, 43] width 32 height 10
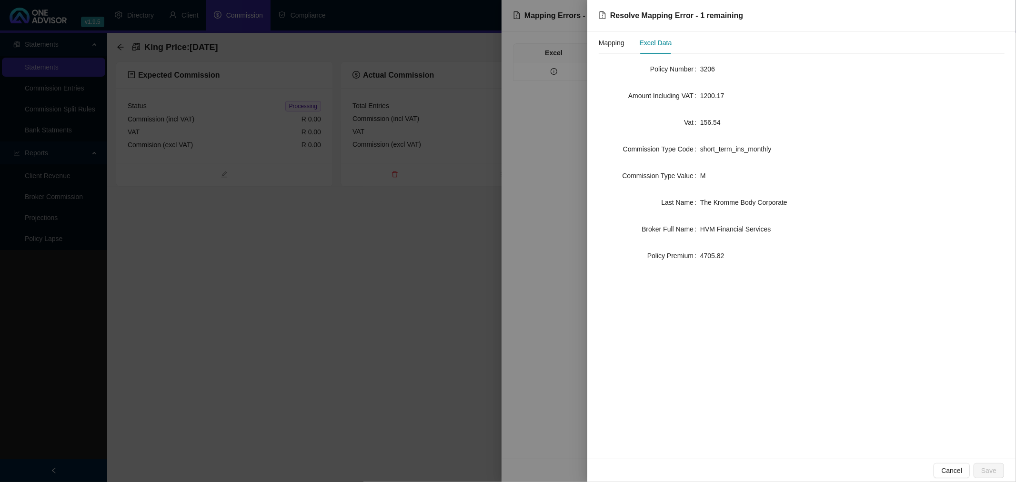
click at [549, 156] on div at bounding box center [508, 241] width 1016 height 482
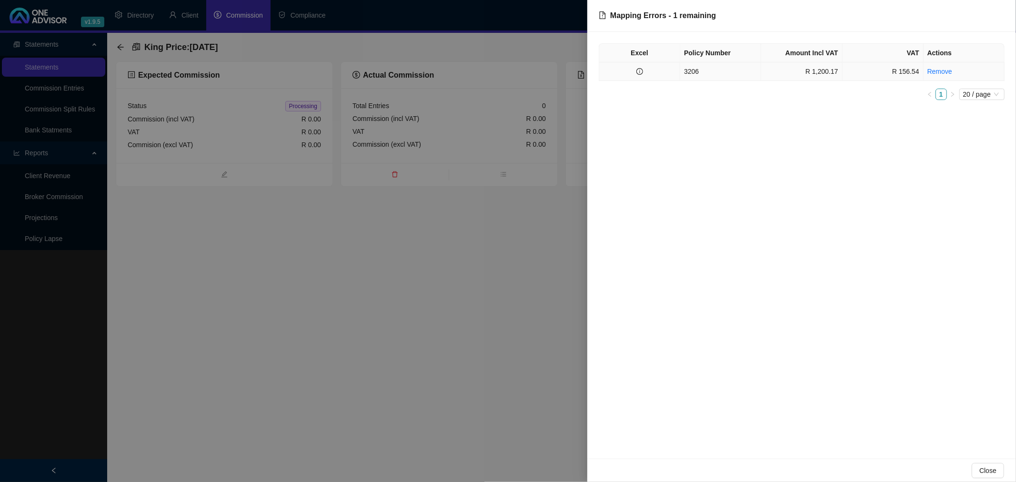
click at [710, 72] on td "3206" at bounding box center [720, 71] width 81 height 19
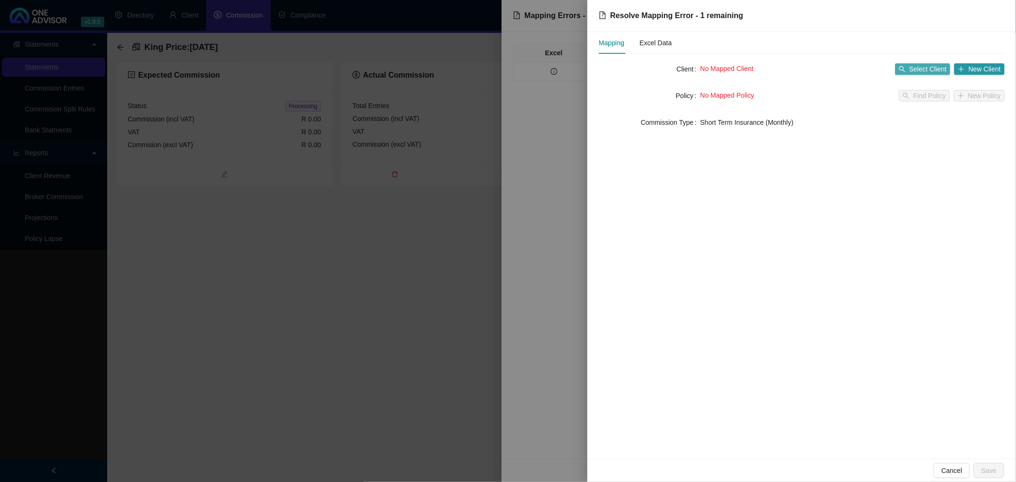
click at [921, 66] on span "Select Client" at bounding box center [928, 69] width 38 height 10
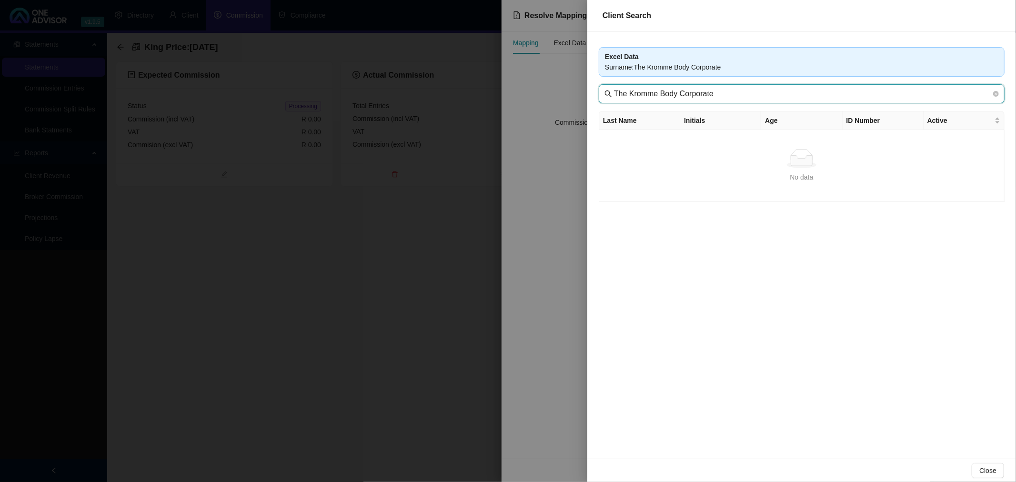
drag, startPoint x: 628, startPoint y: 94, endPoint x: 553, endPoint y: 101, distance: 74.6
click at [553, 101] on div "Client Search Excel Data Surname : The Kromme Body Corporate The Kromme Body Co…" at bounding box center [508, 241] width 1016 height 482
drag, startPoint x: 739, startPoint y: 94, endPoint x: 643, endPoint y: 94, distance: 96.2
click at [643, 94] on input "Kromme Body Corporate" at bounding box center [802, 93] width 377 height 11
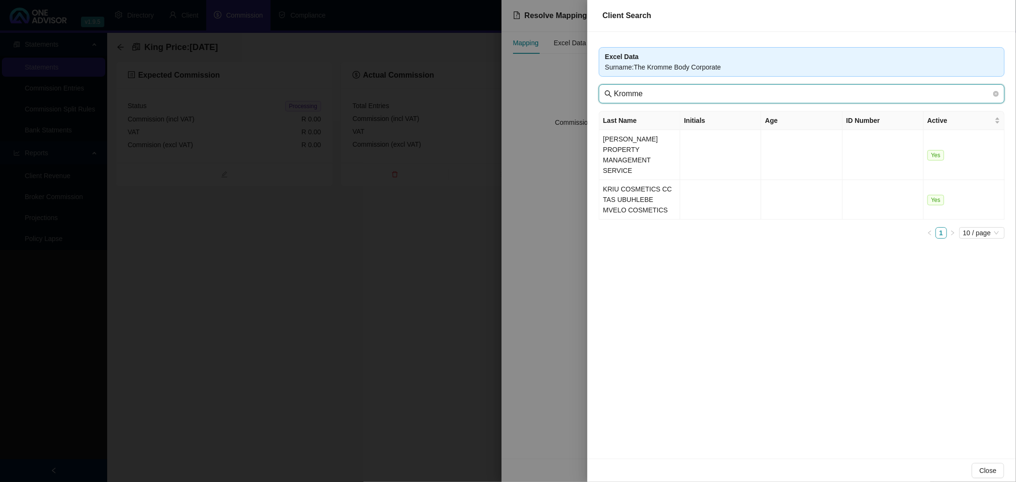
type input "Kromme"
click at [569, 188] on div at bounding box center [508, 241] width 1016 height 482
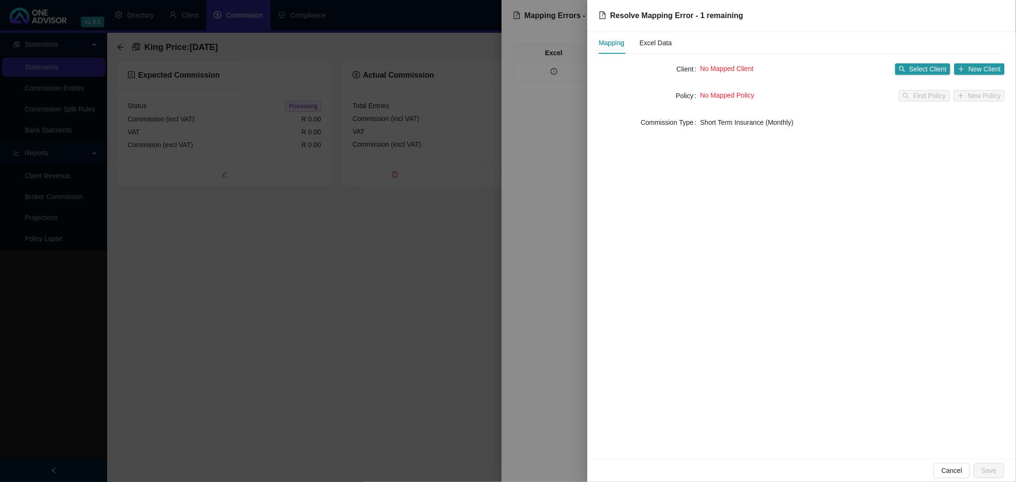
click at [542, 207] on div at bounding box center [508, 241] width 1016 height 482
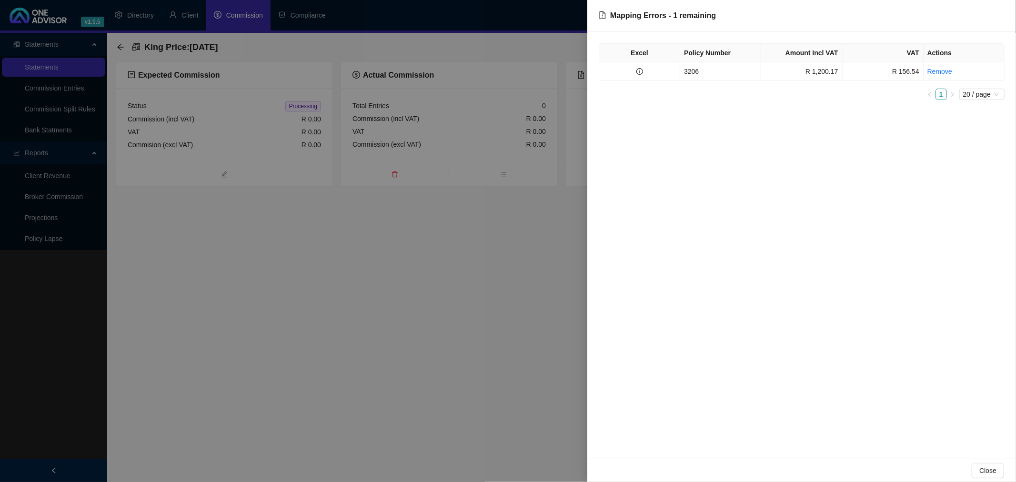
click at [489, 230] on div at bounding box center [508, 241] width 1016 height 482
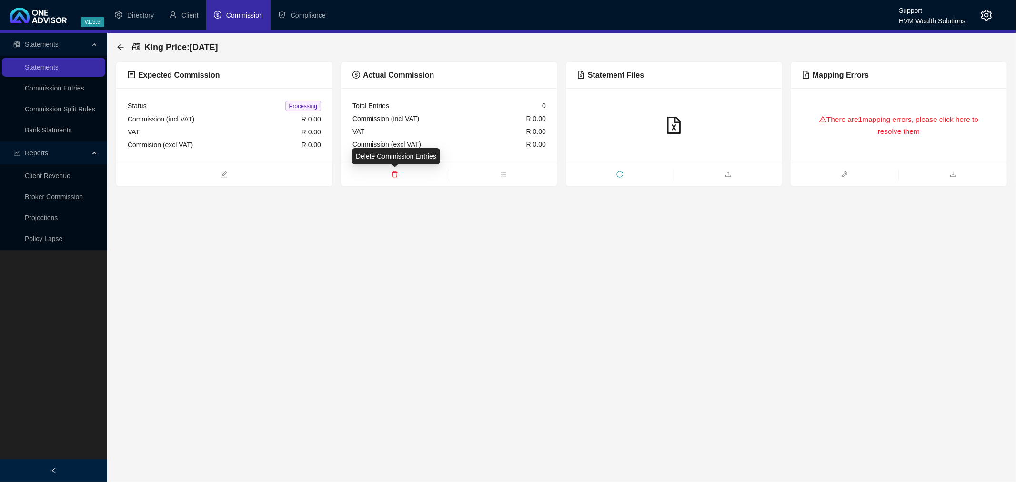
click at [394, 174] on icon "delete" at bounding box center [394, 174] width 7 height 7
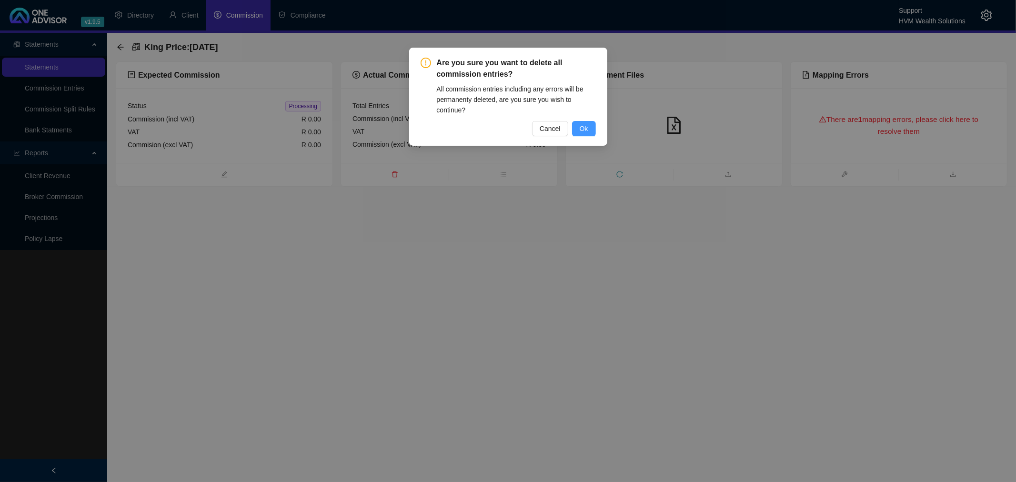
click at [591, 130] on button "Ok" at bounding box center [584, 128] width 24 height 15
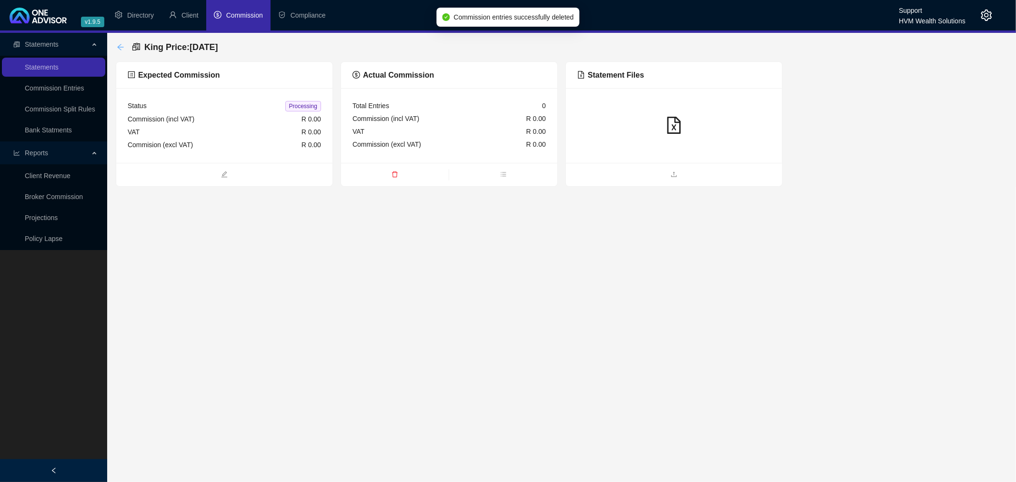
click at [117, 45] on icon "arrow-left" at bounding box center [121, 47] width 8 height 8
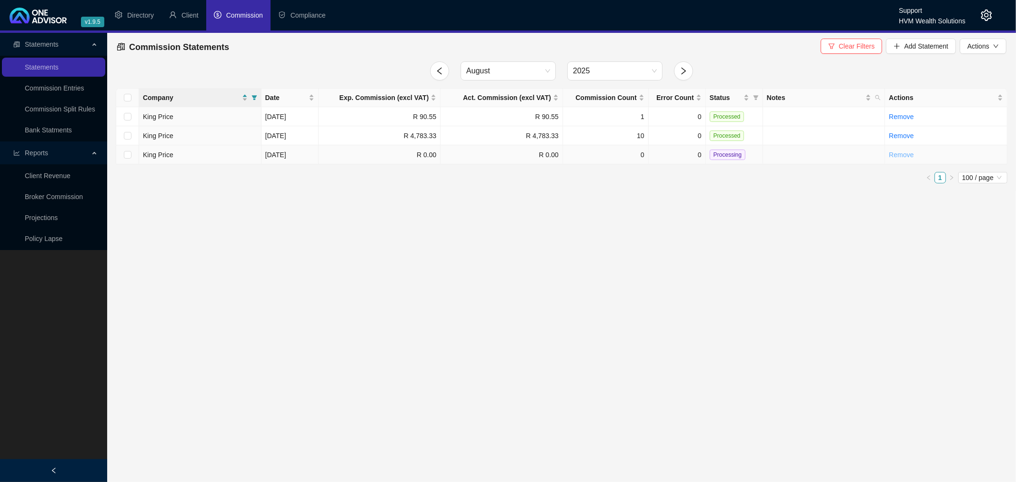
click at [897, 154] on link "Remove" at bounding box center [901, 155] width 25 height 8
click at [950, 133] on span "Yes" at bounding box center [951, 133] width 11 height 10
click at [983, 12] on icon "setting" at bounding box center [986, 15] width 11 height 11
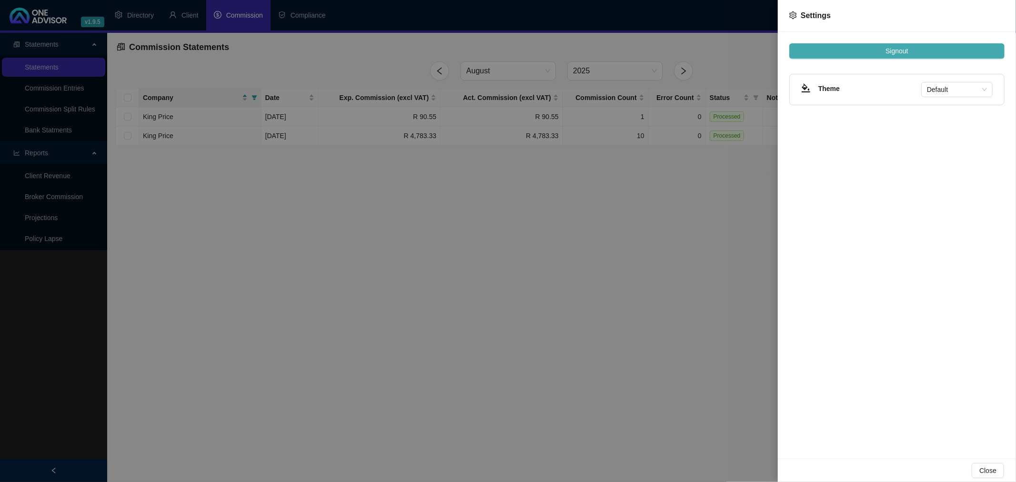
click at [912, 50] on button "Signout" at bounding box center [896, 50] width 215 height 15
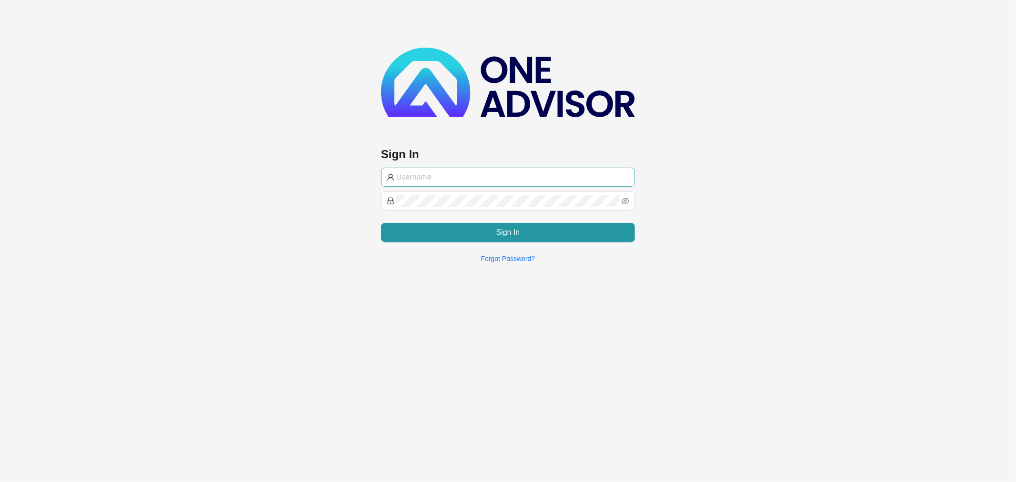
click at [457, 178] on input "text" at bounding box center [512, 176] width 233 height 11
type input "[PERSON_NAME][EMAIL_ADDRESS][DOMAIN_NAME]"
click at [464, 230] on button "Sign In" at bounding box center [508, 232] width 254 height 19
